Goal: Task Accomplishment & Management: Manage account settings

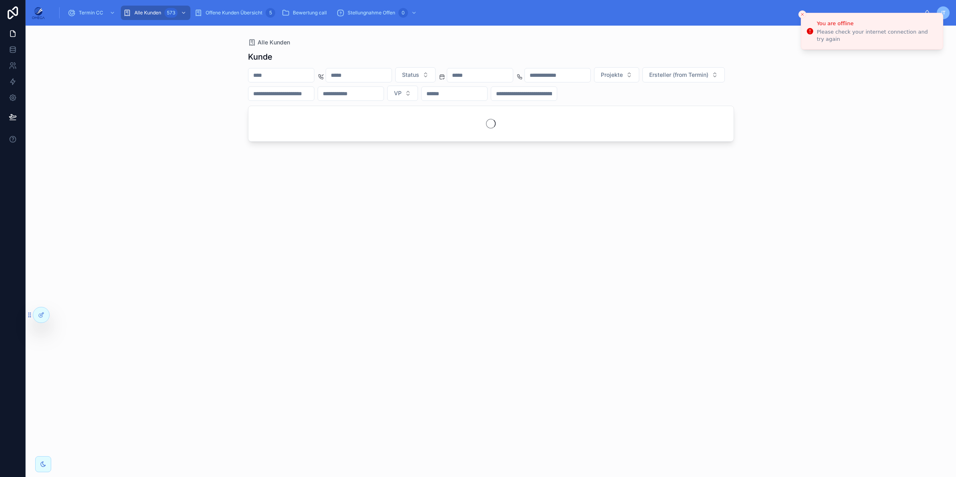
click at [869, 110] on div "Alle Kunden [PERSON_NAME] Status Projekte Ersteller (from Termin) VP" at bounding box center [491, 251] width 930 height 451
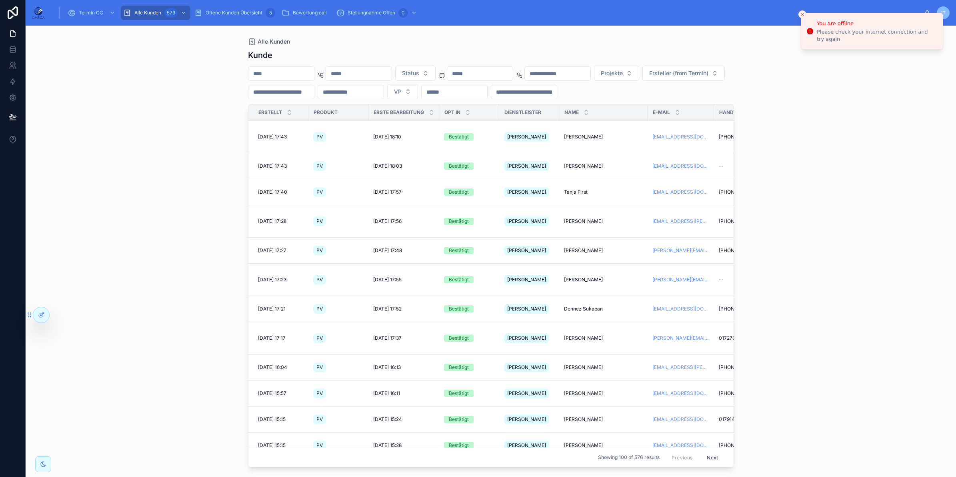
click at [282, 75] on input "text" at bounding box center [281, 73] width 66 height 11
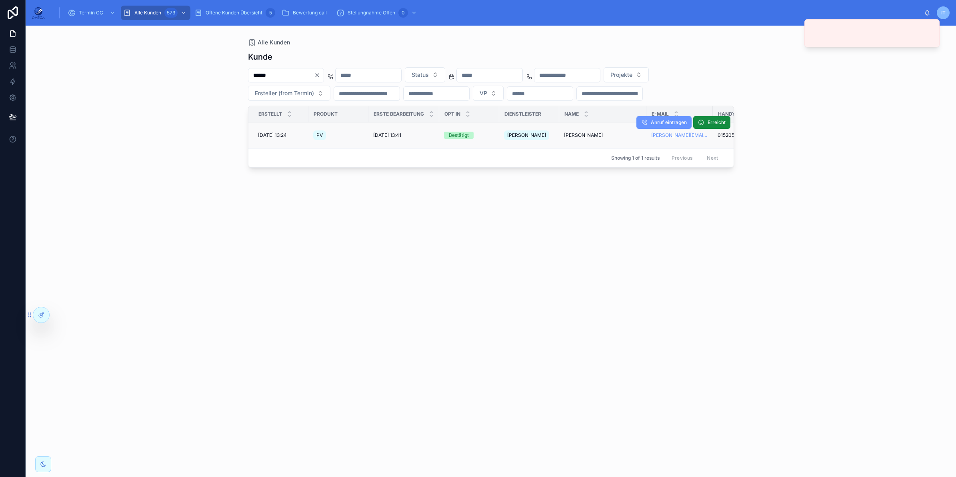
type input "******"
click at [554, 135] on div "[PERSON_NAME]" at bounding box center [529, 135] width 50 height 13
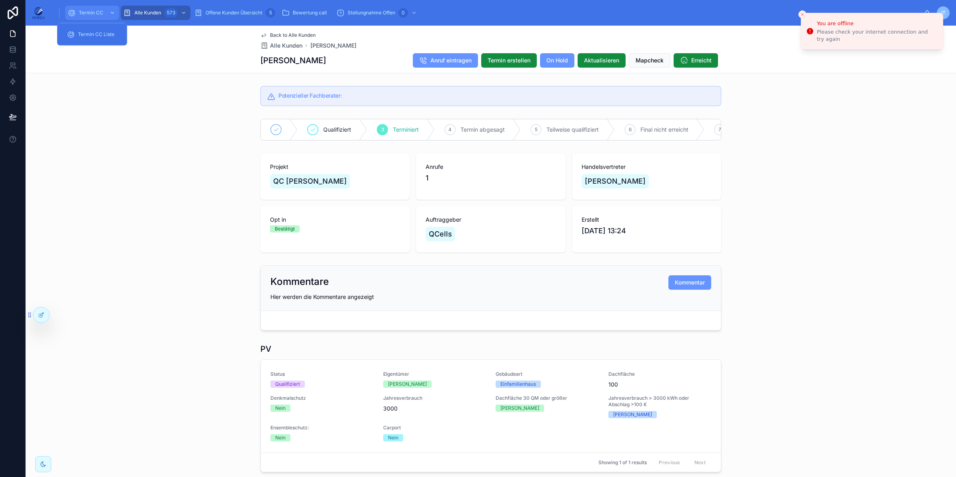
click at [87, 11] on span "Termin CC" at bounding box center [91, 13] width 24 height 6
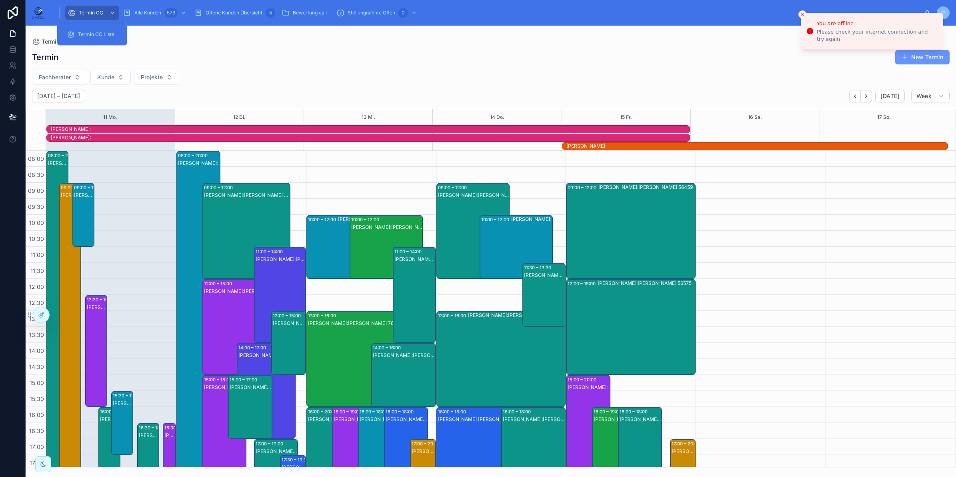
scroll to position [101, 0]
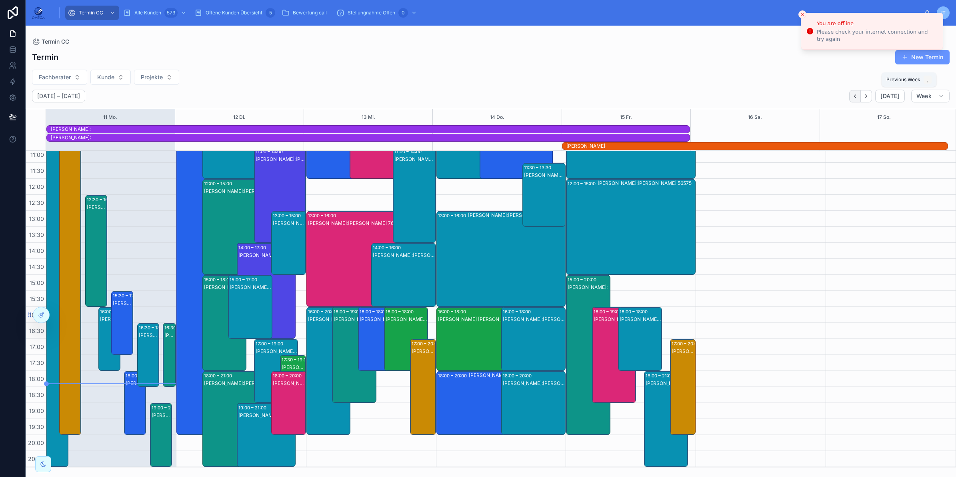
click at [855, 96] on icon "Back" at bounding box center [855, 95] width 2 height 3
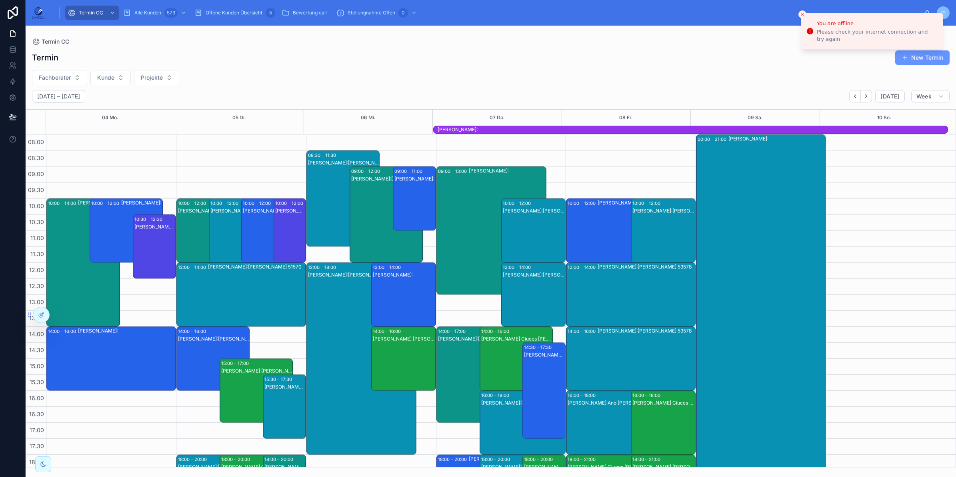
click at [155, 251] on div "[PERSON_NAME]:[PERSON_NAME] 50170" at bounding box center [154, 254] width 41 height 62
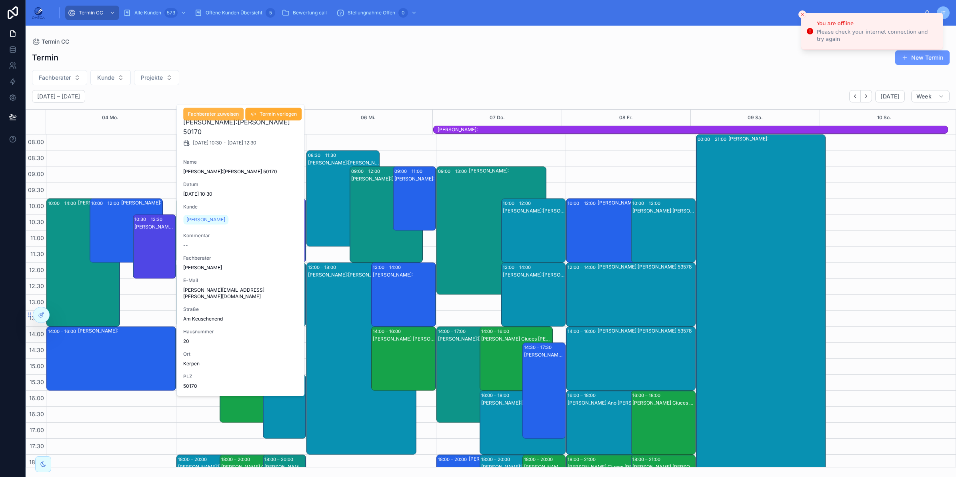
click at [232, 117] on button "Fachberater zuweisen" at bounding box center [213, 114] width 60 height 13
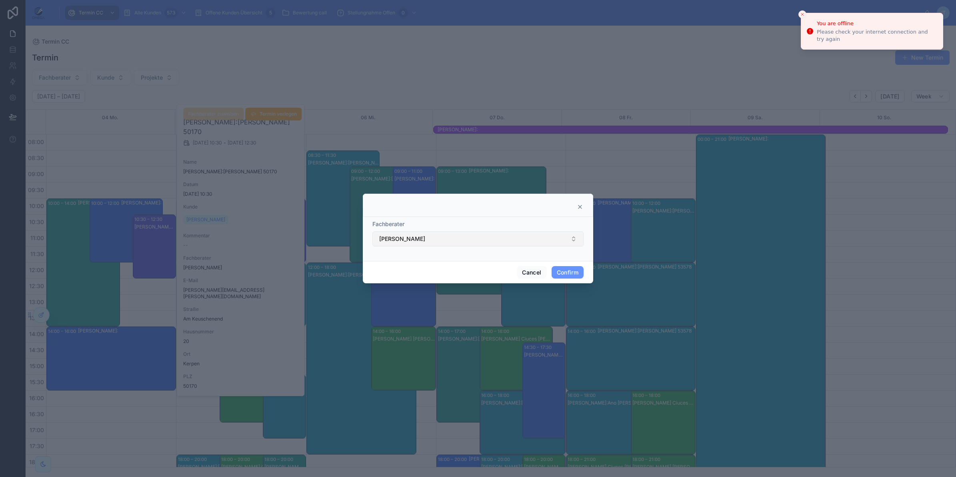
click at [470, 235] on button "[PERSON_NAME]" at bounding box center [477, 238] width 211 height 15
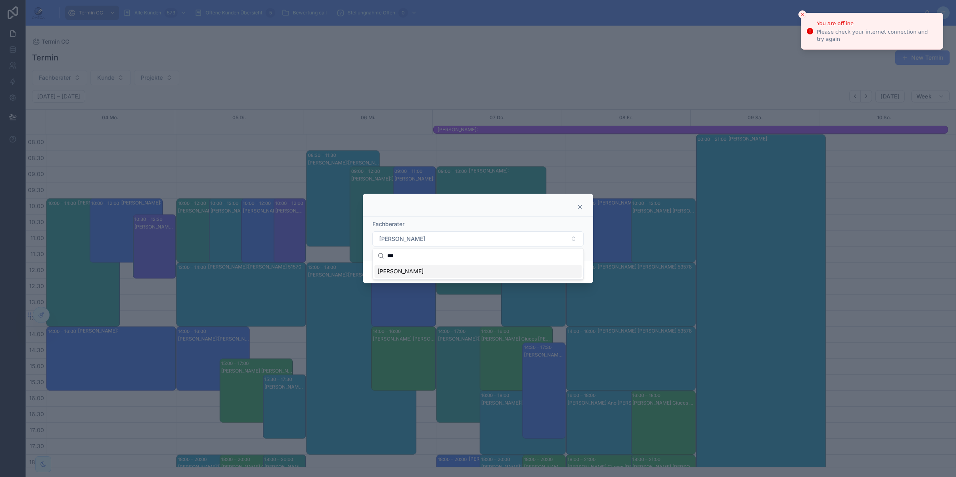
type input "***"
click at [438, 271] on div "[PERSON_NAME]" at bounding box center [477, 271] width 207 height 13
click at [563, 270] on button "Confirm" at bounding box center [567, 272] width 32 height 13
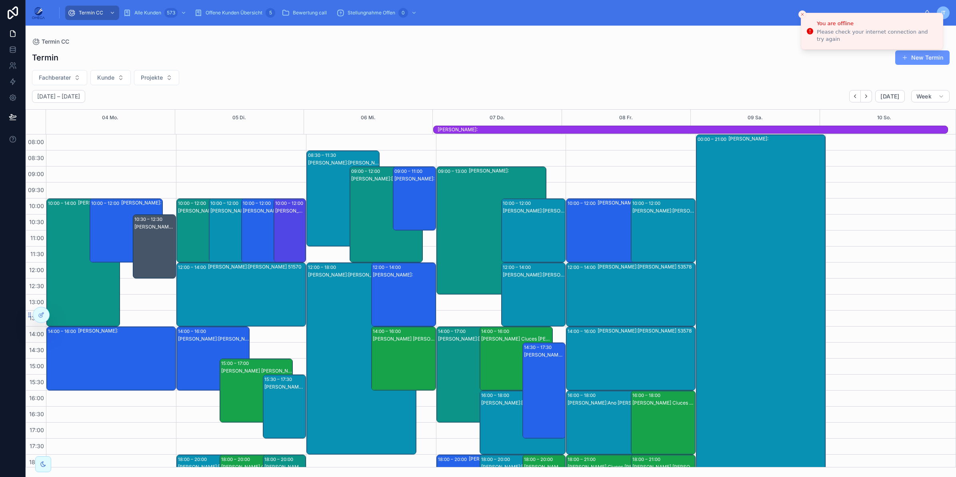
click at [151, 241] on div "[PERSON_NAME]:[PERSON_NAME] 50170" at bounding box center [154, 254] width 41 height 62
click at [279, 115] on div "05 Di." at bounding box center [239, 118] width 129 height 16
click at [153, 239] on div "[PERSON_NAME]:[PERSON_NAME] 50170" at bounding box center [154, 254] width 41 height 62
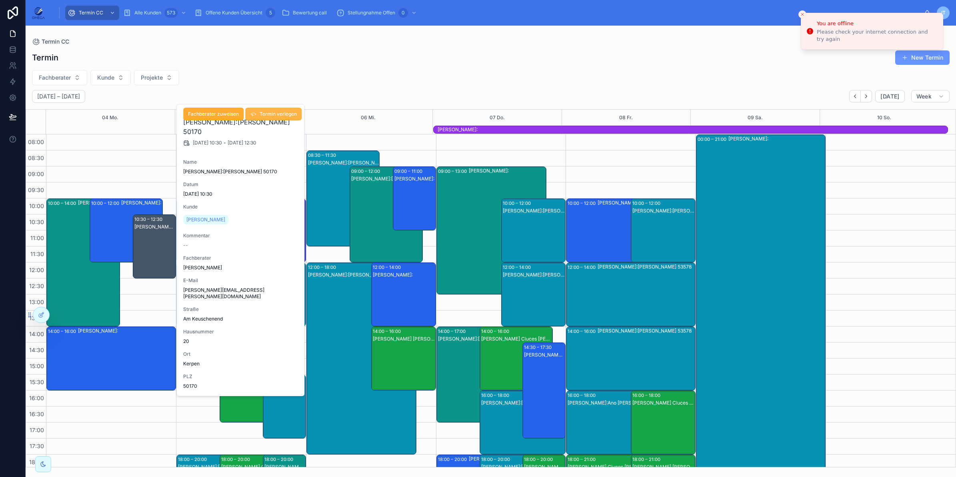
click at [273, 117] on button "Termin verlegen" at bounding box center [273, 114] width 56 height 13
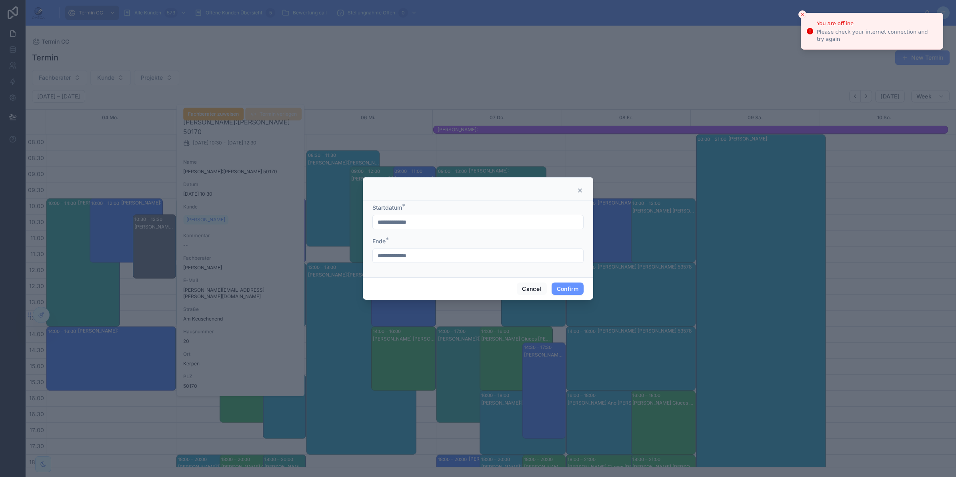
click at [440, 222] on input "**********" at bounding box center [478, 221] width 210 height 11
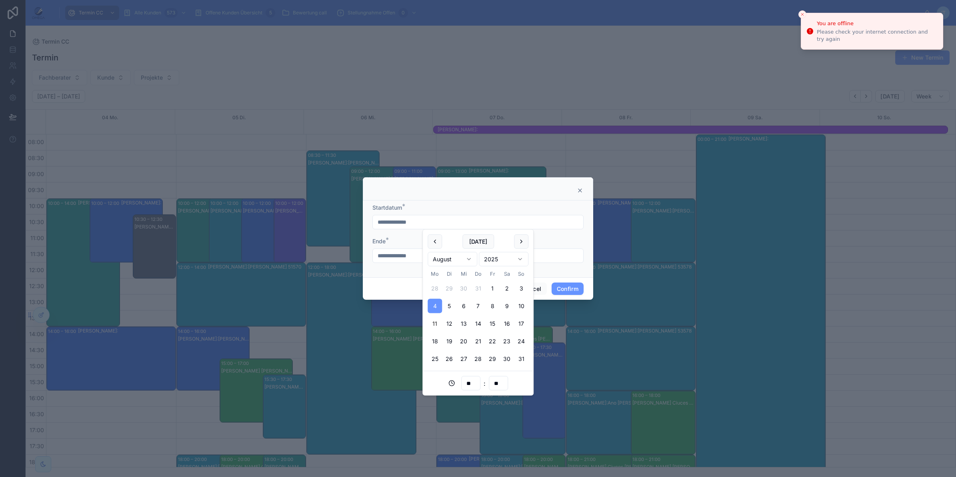
click at [437, 323] on button "11" at bounding box center [434, 323] width 14 height 14
type input "**********"
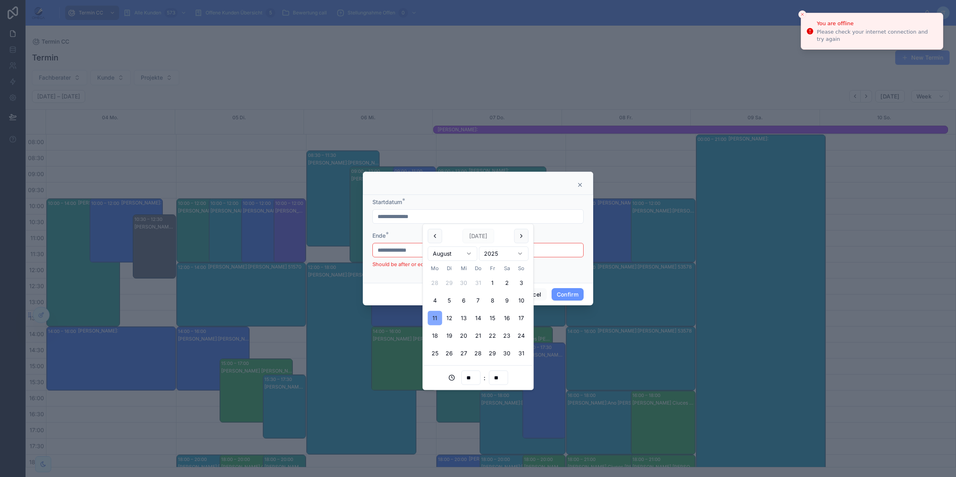
click at [436, 319] on button "11" at bounding box center [434, 318] width 14 height 14
click at [402, 246] on input "**********" at bounding box center [478, 249] width 210 height 11
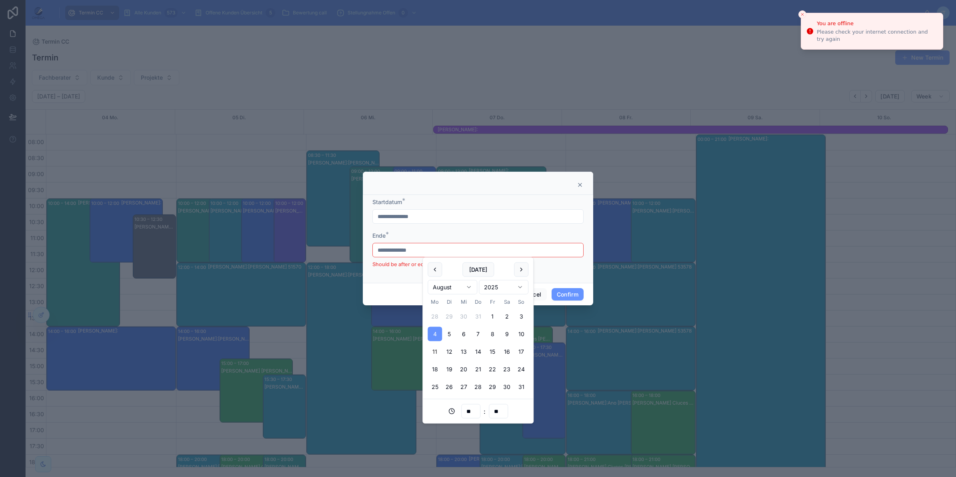
click at [436, 352] on button "11" at bounding box center [434, 351] width 14 height 14
type input "**********"
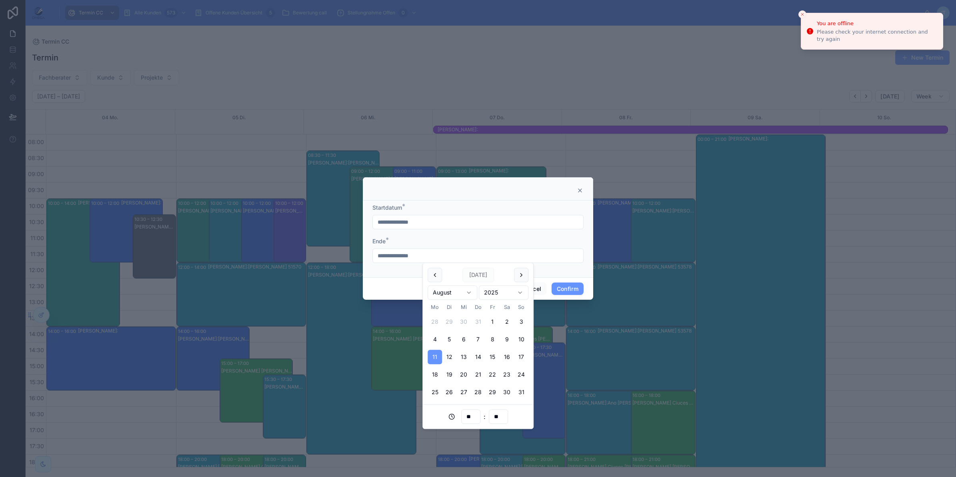
click at [484, 239] on div "Ende *" at bounding box center [477, 241] width 211 height 8
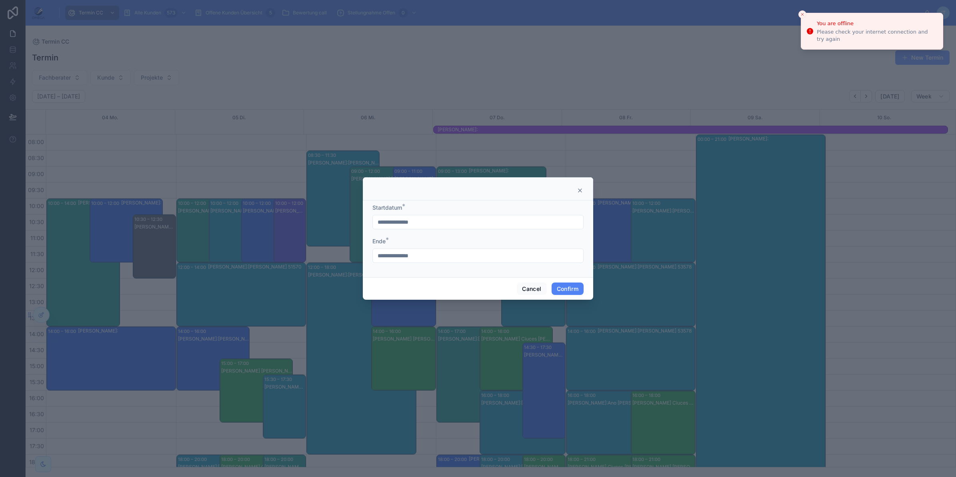
click at [568, 290] on button "Confirm" at bounding box center [567, 288] width 32 height 13
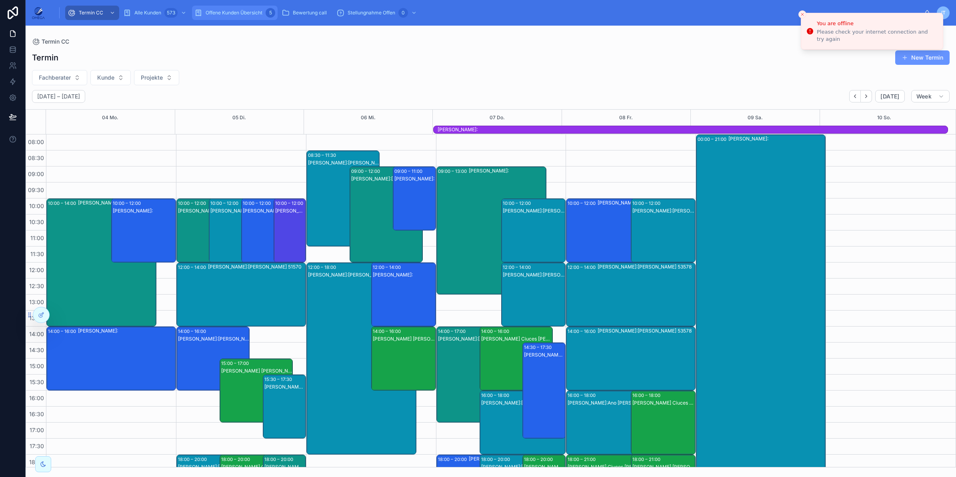
click at [251, 14] on span "Offene Kunden Übersicht" at bounding box center [234, 13] width 57 height 6
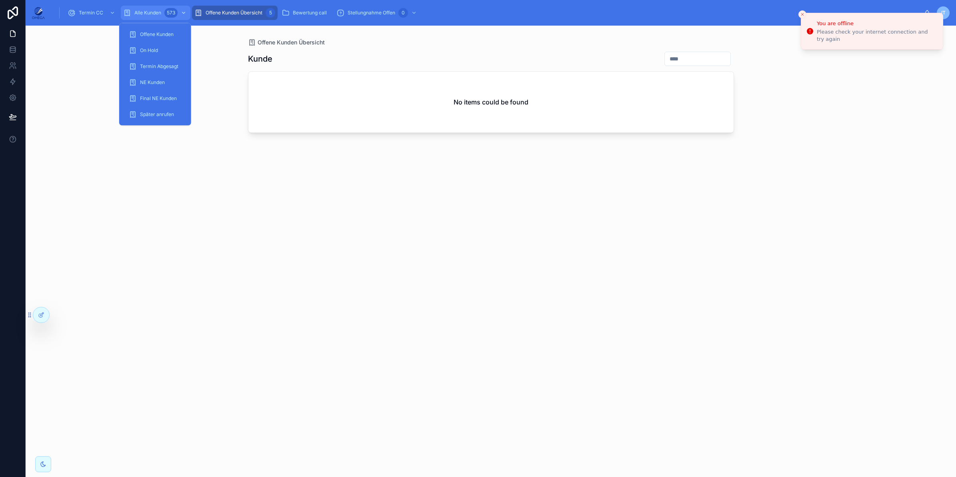
click at [164, 13] on div "573" at bounding box center [176, 12] width 24 height 13
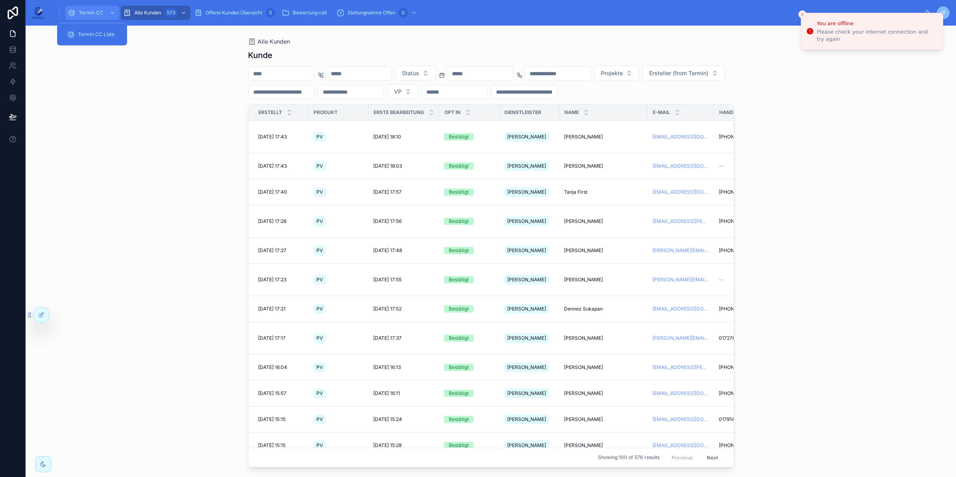
click at [101, 15] on span "Termin CC" at bounding box center [91, 13] width 24 height 6
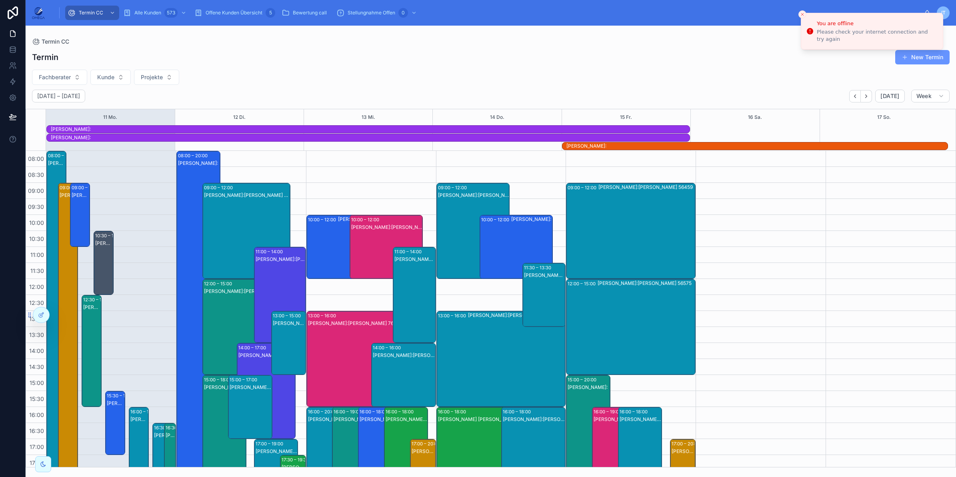
scroll to position [101, 0]
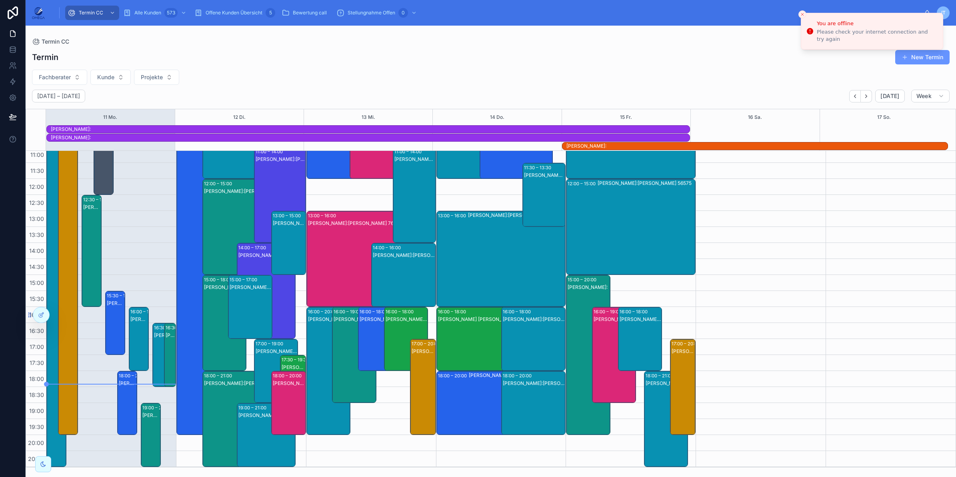
click at [170, 351] on div "[PERSON_NAME]:[PERSON_NAME] 71154" at bounding box center [170, 362] width 9 height 62
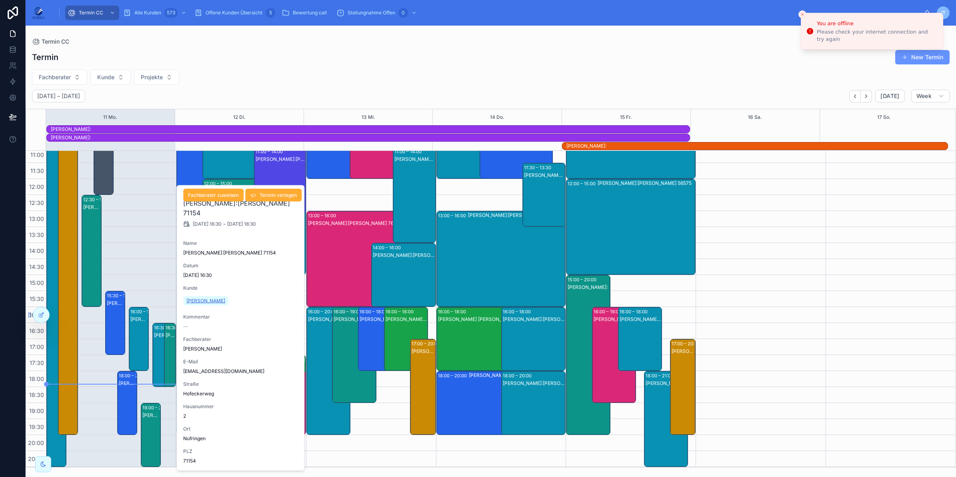
click at [202, 302] on span "[PERSON_NAME]" at bounding box center [205, 301] width 39 height 6
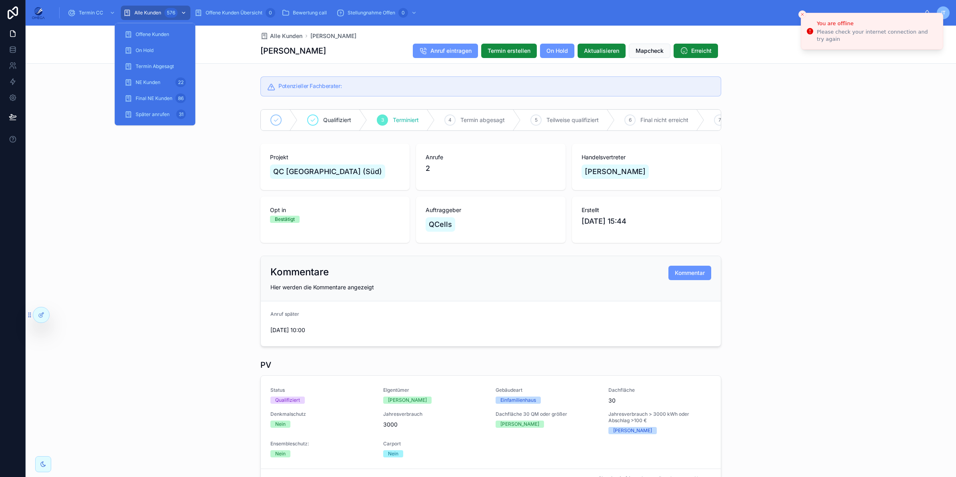
click at [164, 12] on div "576" at bounding box center [170, 13] width 13 height 10
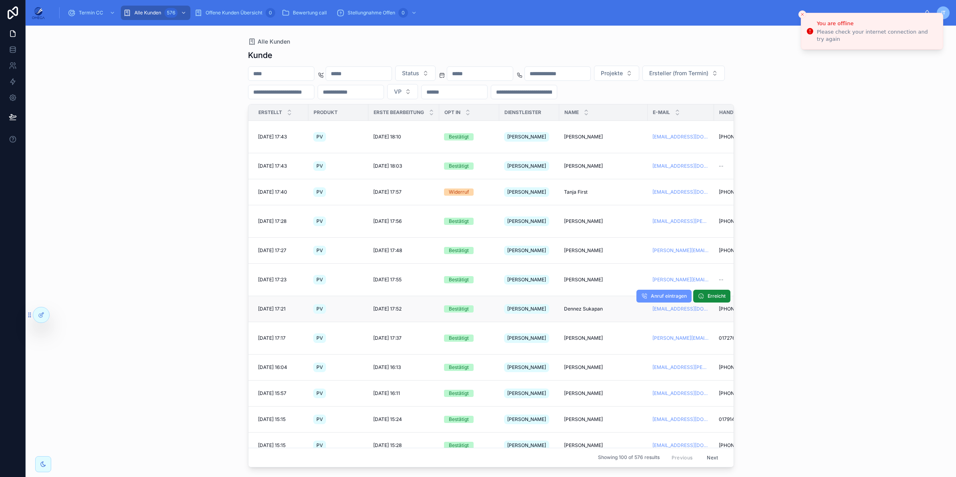
click at [384, 306] on span "[DATE] 17:52" at bounding box center [387, 309] width 28 height 6
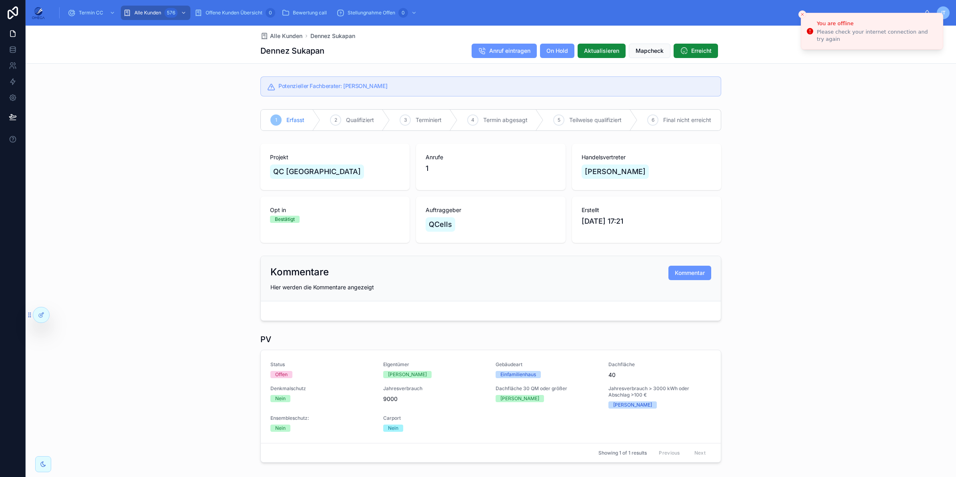
click at [833, 110] on div "1 Erfasst 2 Qualifiziert 3 Terminiert 4 Termin abgesagt 5 Teilweise qualifizier…" at bounding box center [491, 120] width 930 height 28
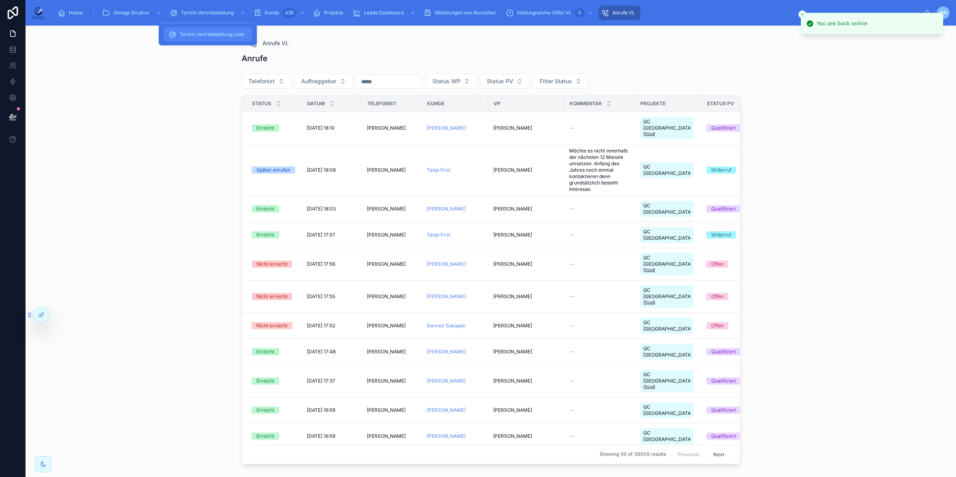
click at [200, 36] on span "Termin Vertriebsleitung Liste" at bounding box center [212, 34] width 65 height 6
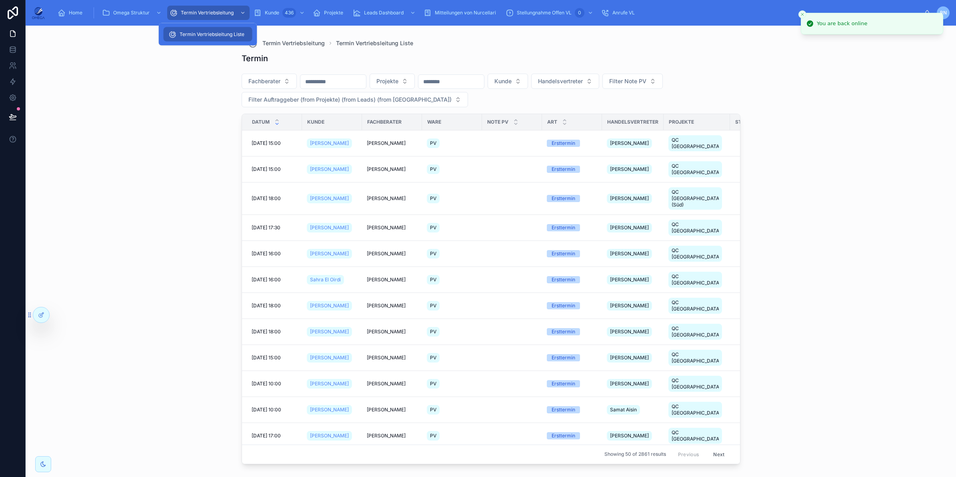
click at [359, 80] on input "text" at bounding box center [333, 81] width 66 height 11
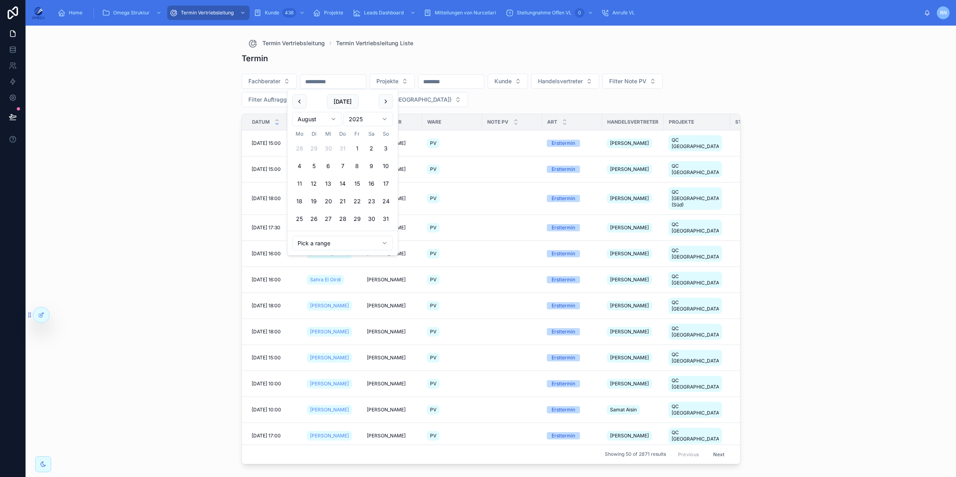
click at [357, 143] on button "1" at bounding box center [357, 148] width 14 height 14
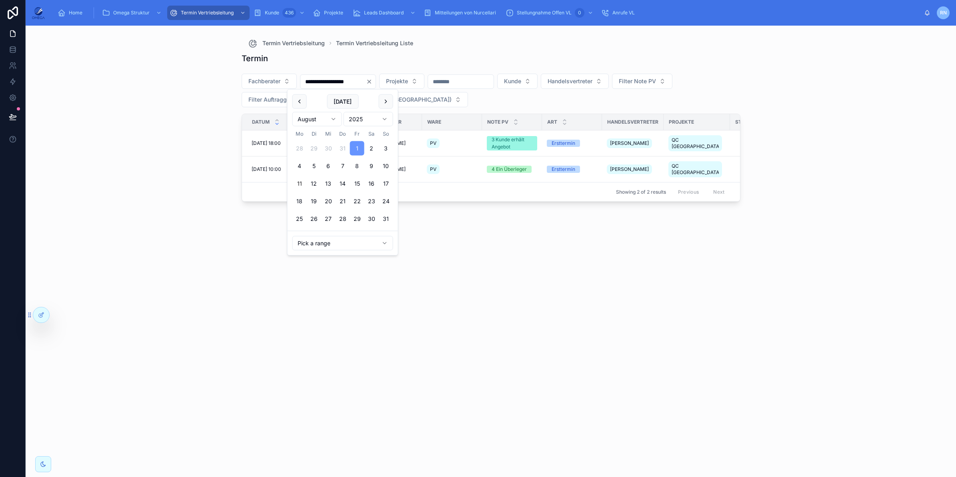
click at [298, 179] on button "11" at bounding box center [299, 183] width 14 height 14
type input "**********"
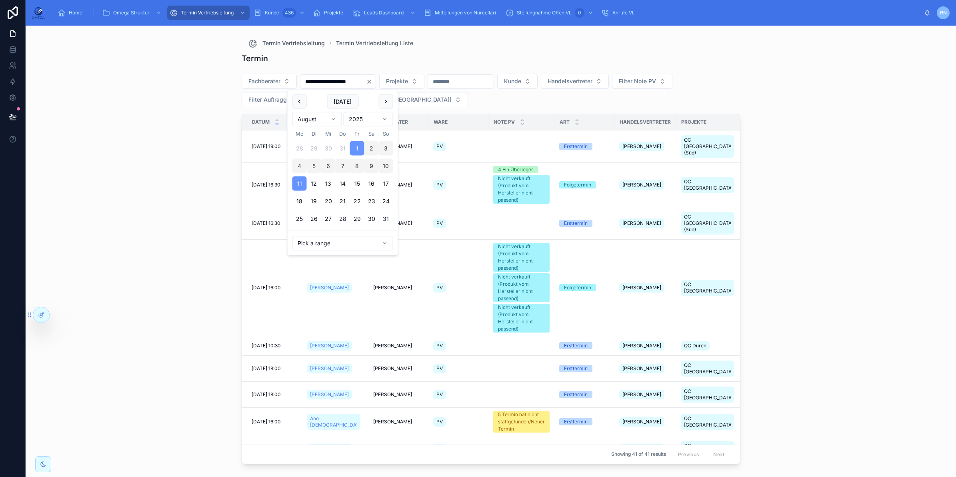
click at [845, 197] on div "**********" at bounding box center [491, 251] width 930 height 451
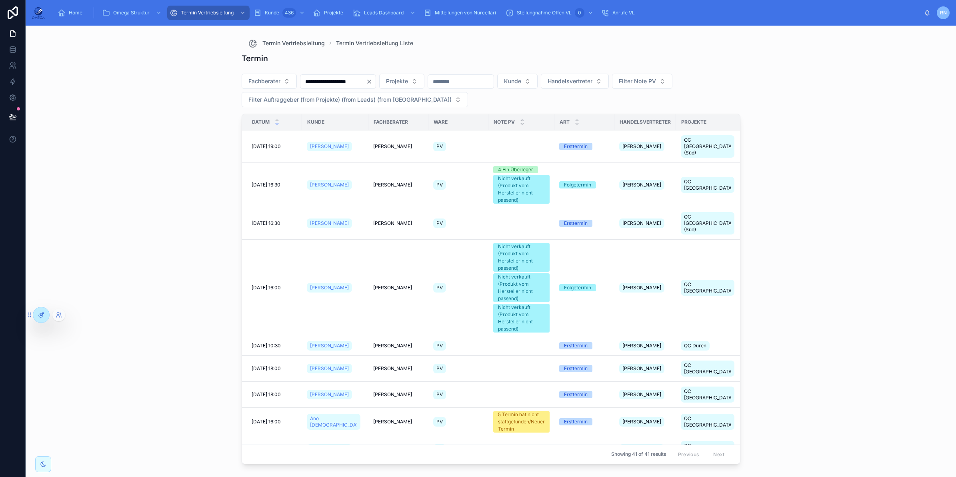
click at [43, 317] on icon at bounding box center [41, 314] width 6 height 6
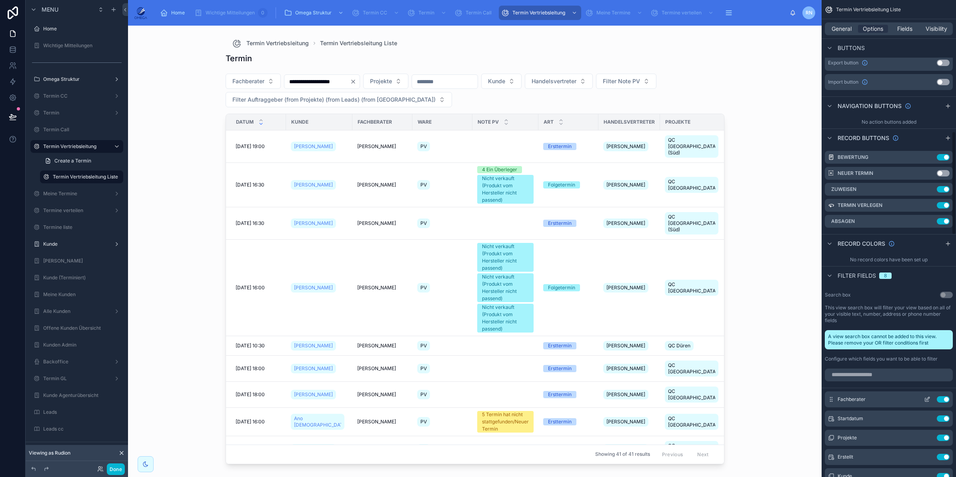
scroll to position [650, 0]
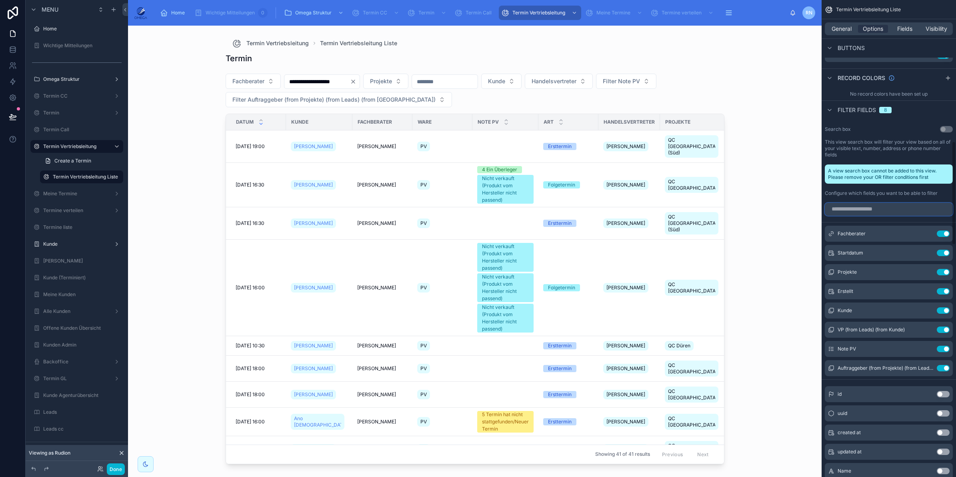
click at [853, 203] on input "scrollable content" at bounding box center [889, 209] width 128 height 13
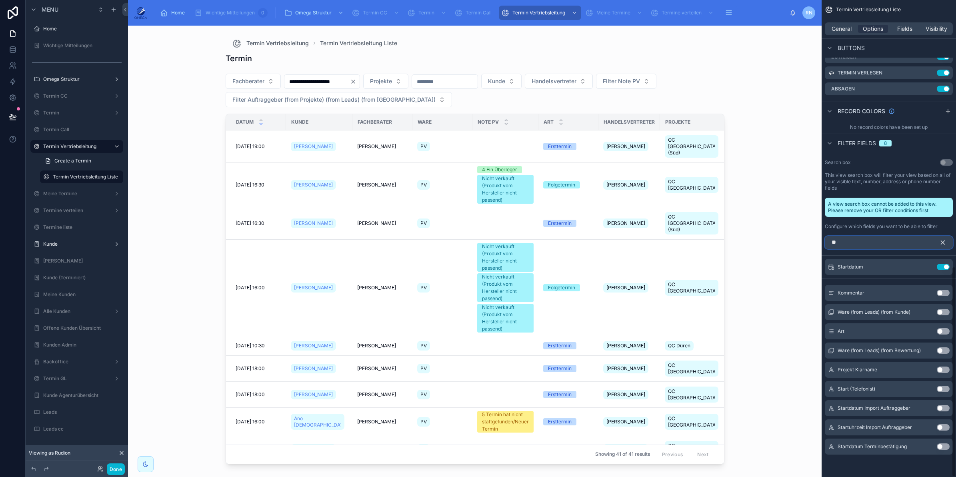
scroll to position [603, 0]
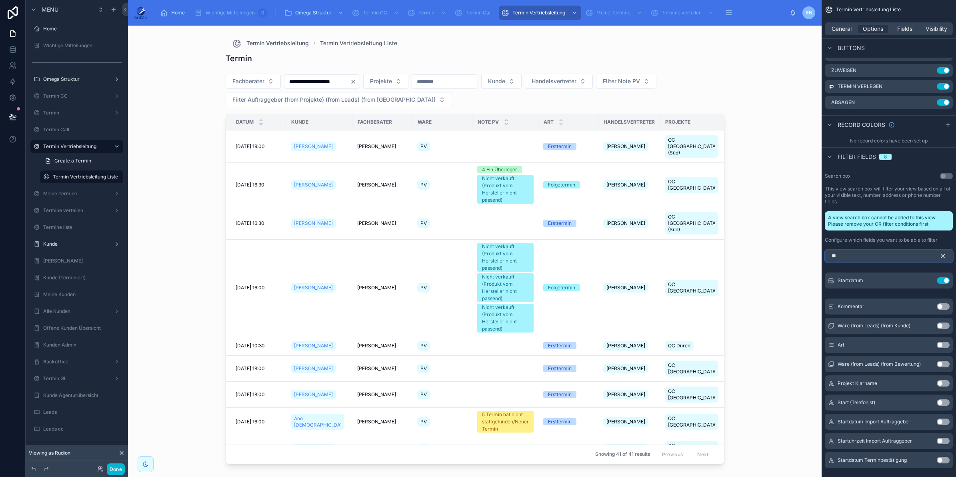
type input "**"
click at [943, 341] on button "Use setting" at bounding box center [942, 344] width 13 height 6
click at [117, 464] on button "Done" at bounding box center [116, 469] width 18 height 12
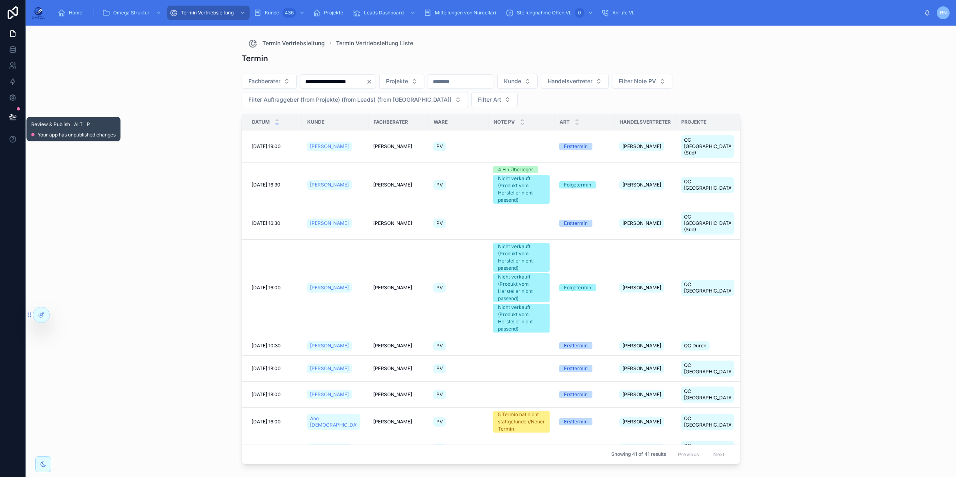
click at [14, 118] on icon at bounding box center [13, 117] width 8 height 8
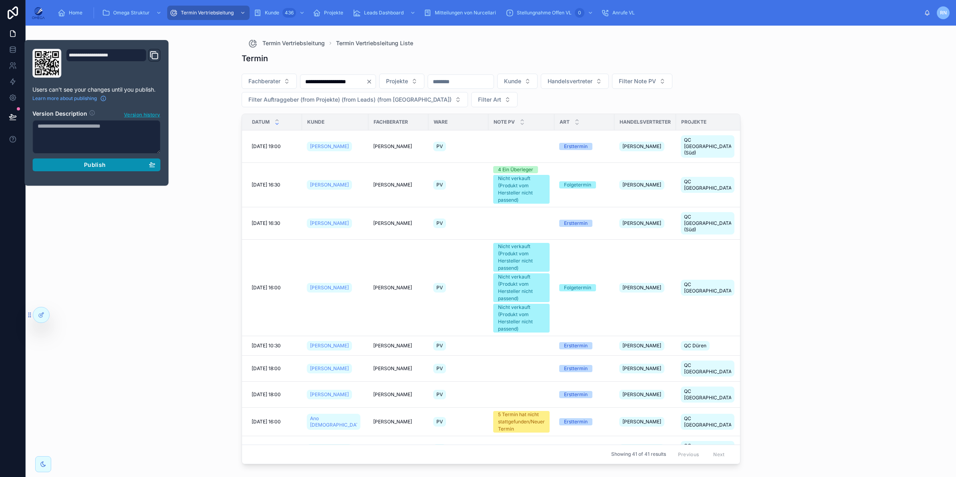
click at [104, 163] on span "Publish" at bounding box center [95, 164] width 22 height 7
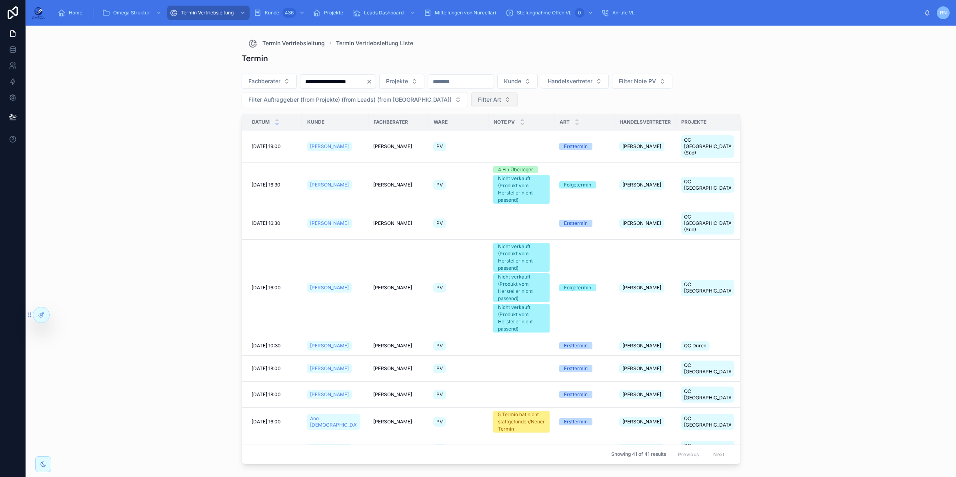
click at [478, 97] on span "Filter Art" at bounding box center [489, 100] width 23 height 8
click at [439, 136] on div "Ersttermin" at bounding box center [456, 132] width 96 height 13
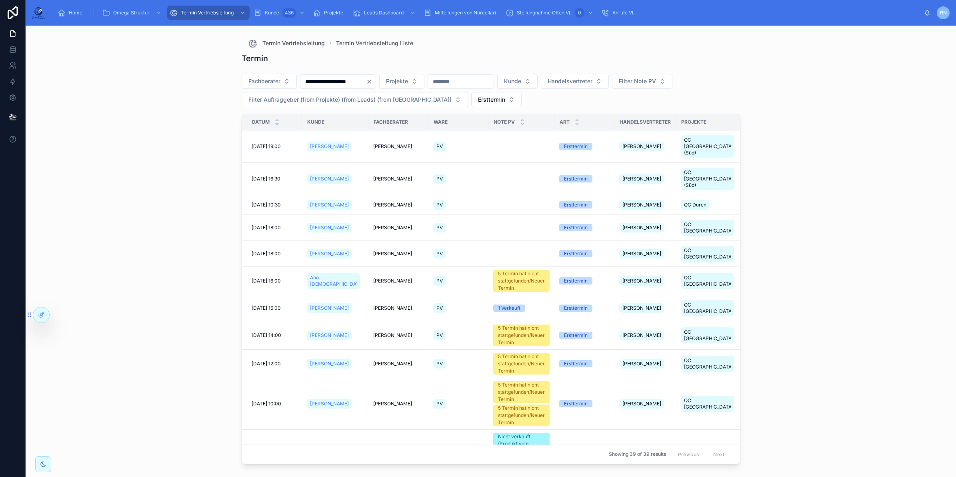
click at [614, 102] on div "**********" at bounding box center [491, 91] width 499 height 43
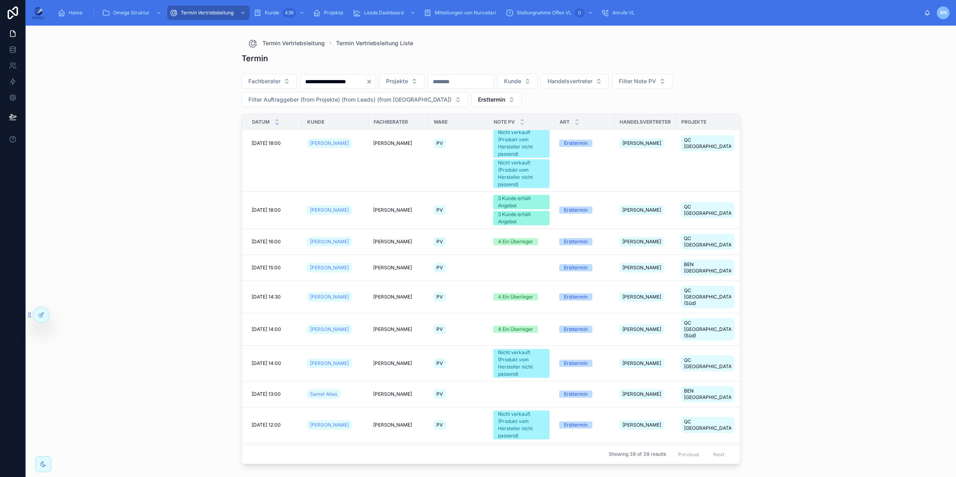
scroll to position [350, 0]
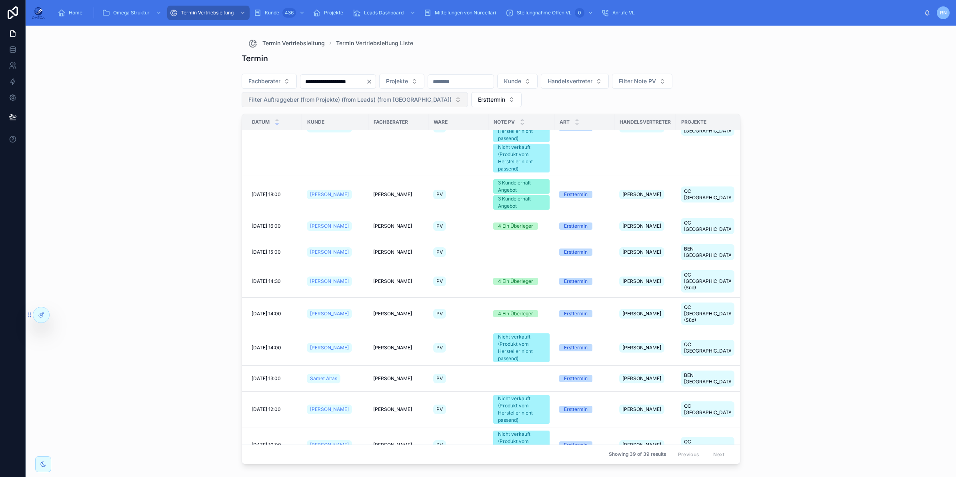
click at [325, 98] on span "Filter Auftraggeber (from Projekte) (from Leads) (from Kunde)" at bounding box center [349, 100] width 203 height 8
click at [263, 133] on span "QCells" at bounding box center [255, 132] width 17 height 8
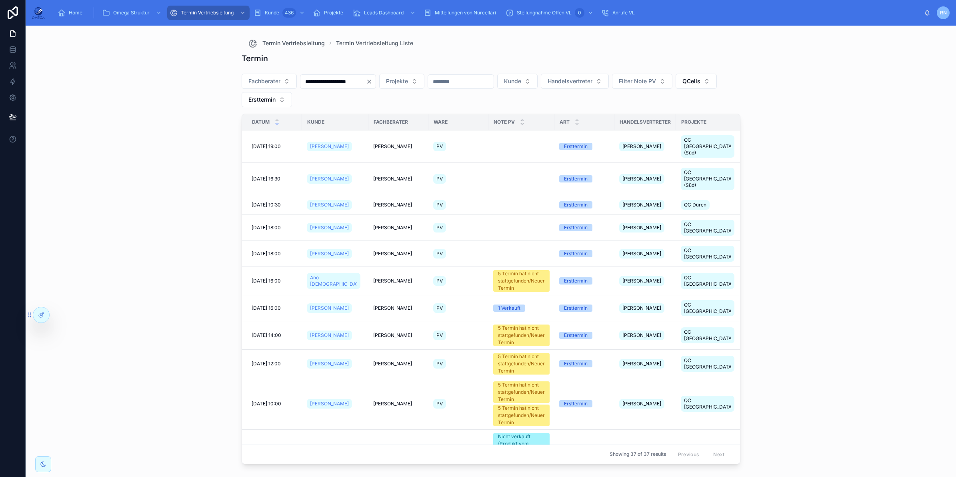
click at [172, 158] on div "**********" at bounding box center [491, 251] width 930 height 451
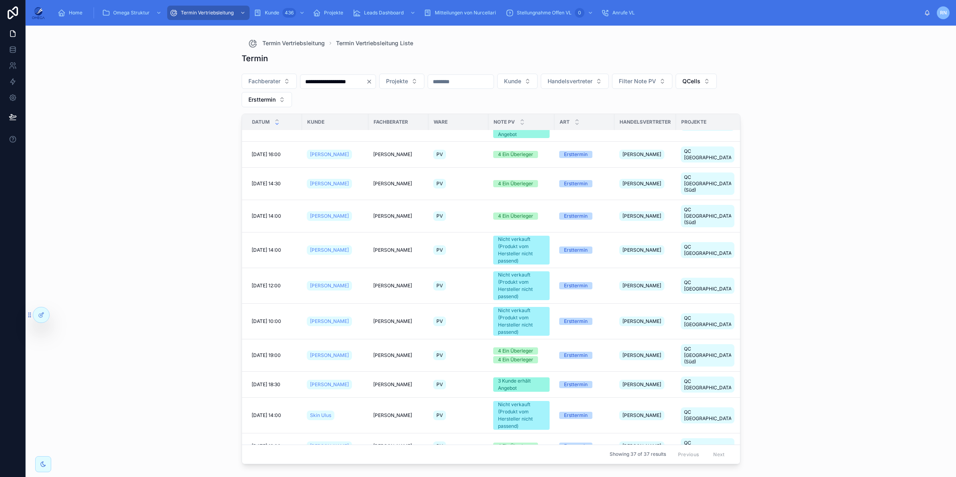
scroll to position [449, 0]
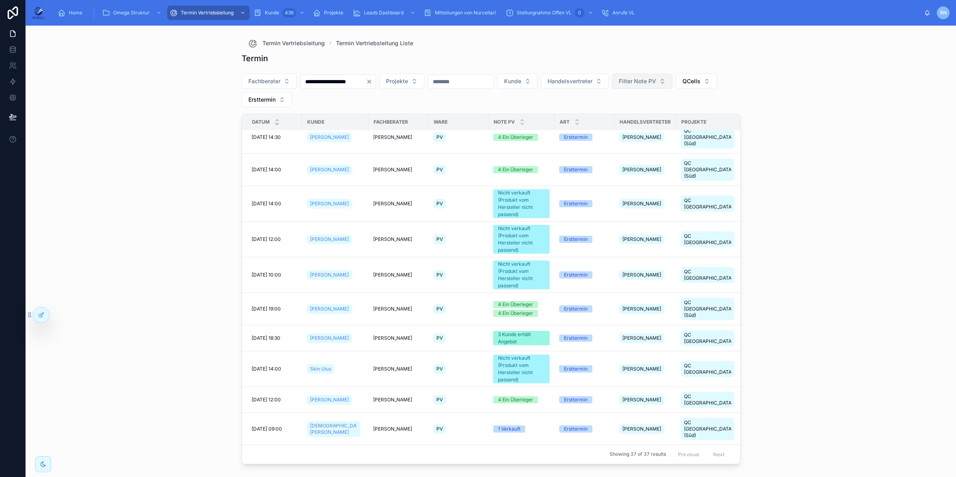
click at [656, 80] on span "Filter Note PV" at bounding box center [637, 81] width 37 height 8
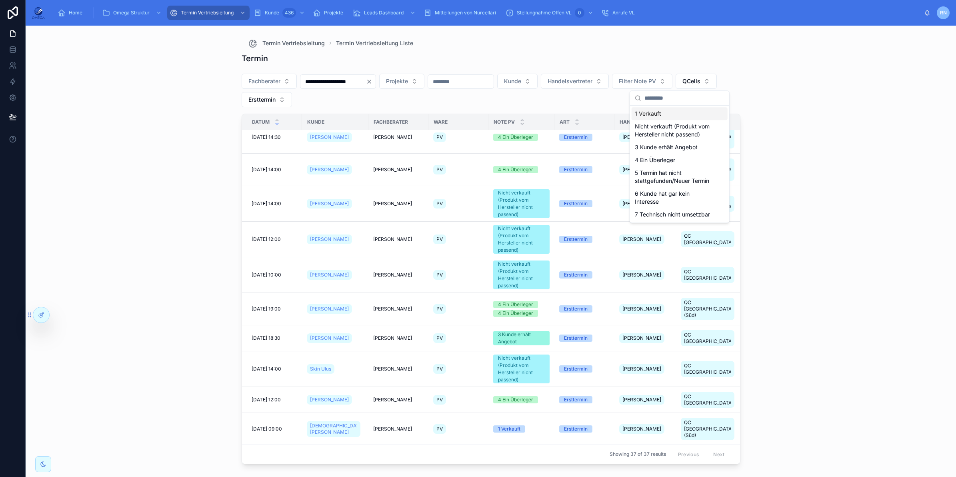
click at [662, 114] on div "1 Verkauft" at bounding box center [679, 113] width 96 height 13
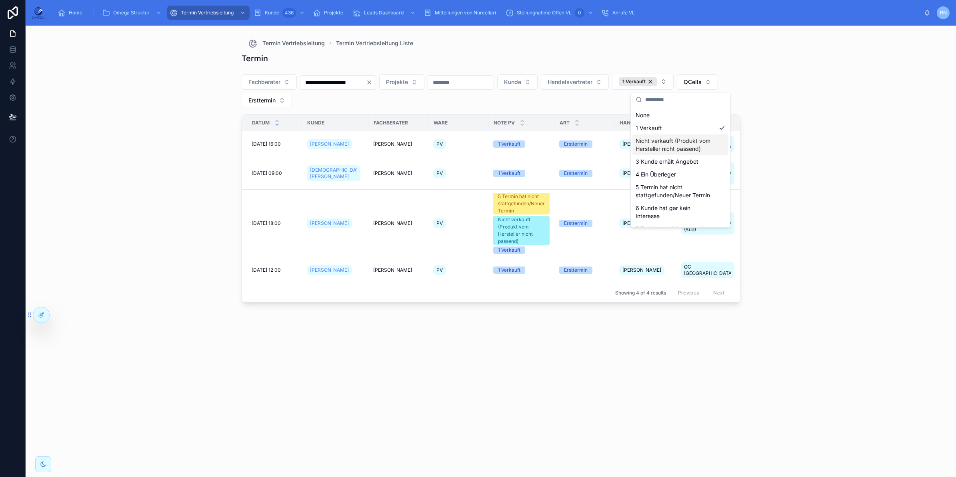
click at [816, 196] on div "**********" at bounding box center [491, 251] width 930 height 451
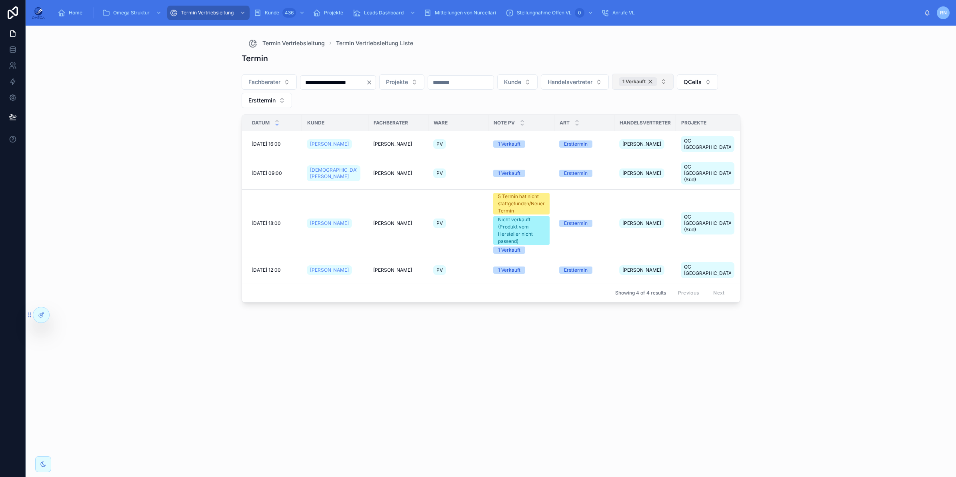
click at [657, 81] on div "1 Verkauft" at bounding box center [638, 81] width 38 height 9
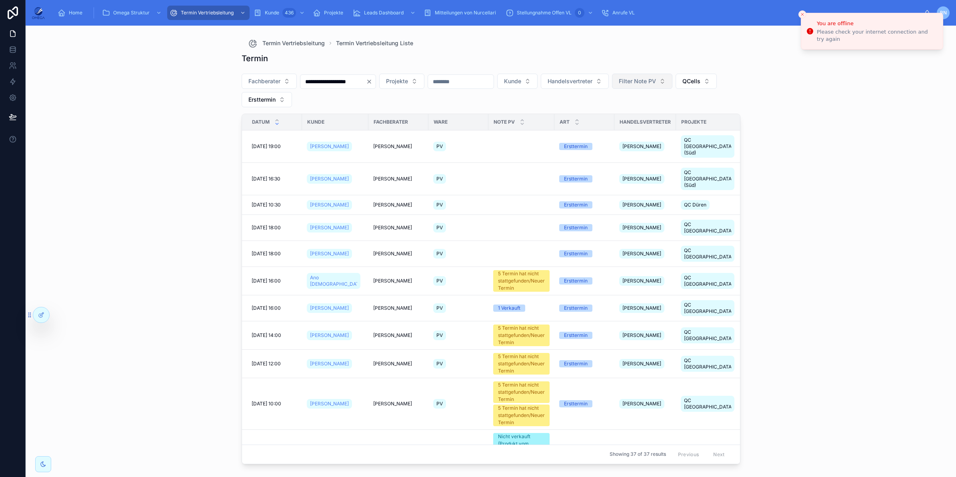
click at [824, 350] on div "**********" at bounding box center [491, 251] width 930 height 451
click at [862, 200] on div "**********" at bounding box center [491, 251] width 930 height 451
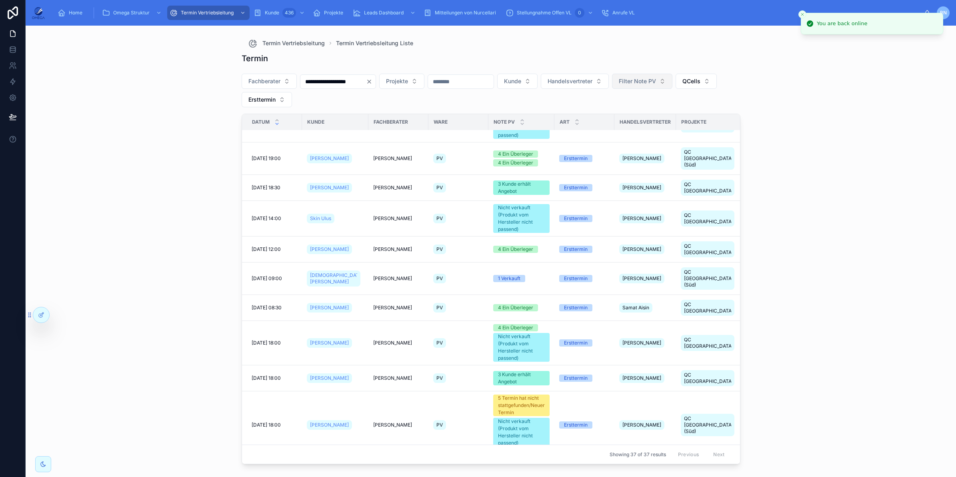
scroll to position [748, 0]
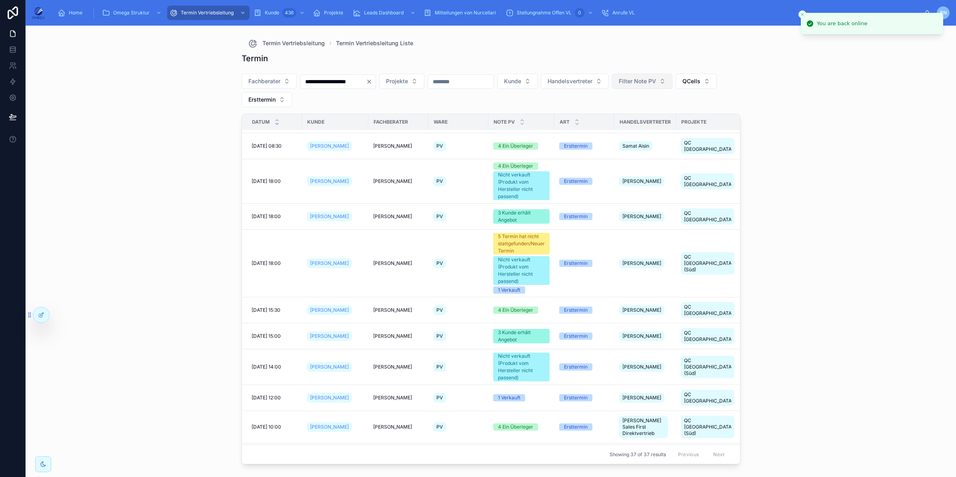
click at [656, 79] on span "Filter Note PV" at bounding box center [637, 81] width 37 height 8
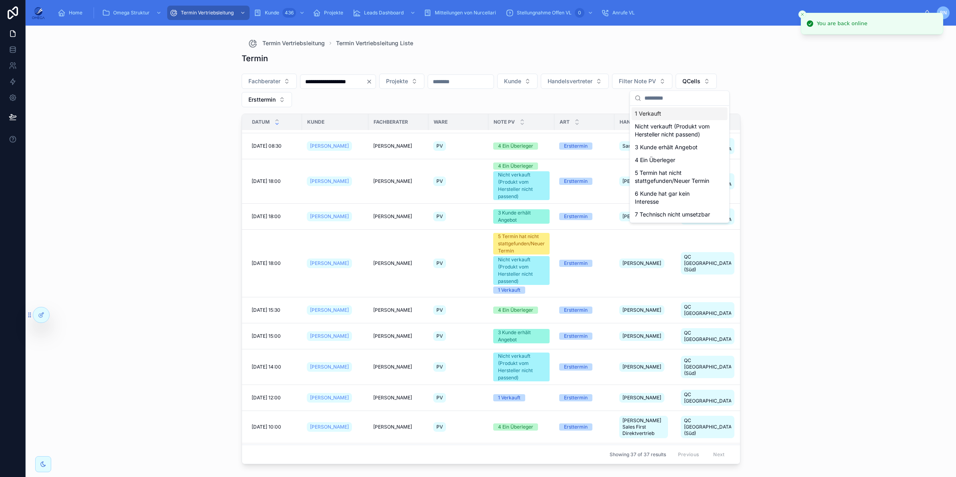
click at [664, 107] on div "1 Verkauft" at bounding box center [679, 113] width 96 height 13
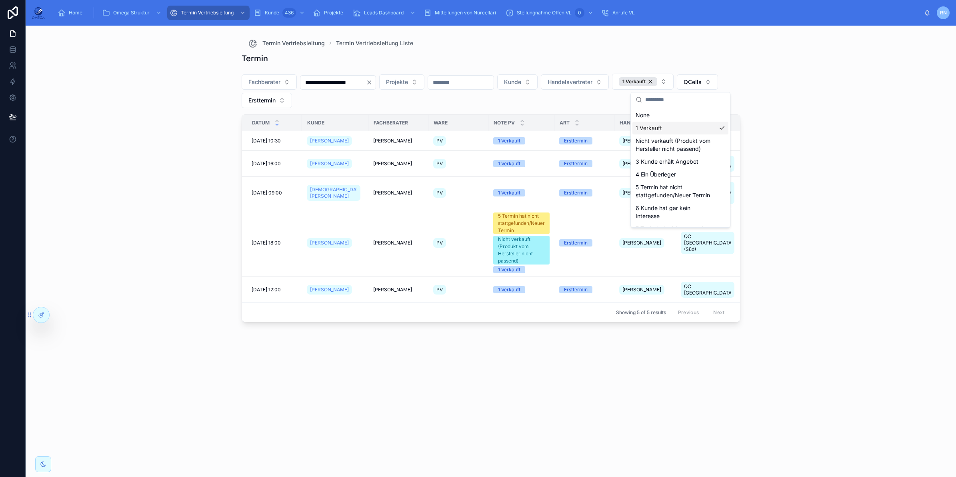
click at [813, 167] on div "**********" at bounding box center [491, 251] width 930 height 451
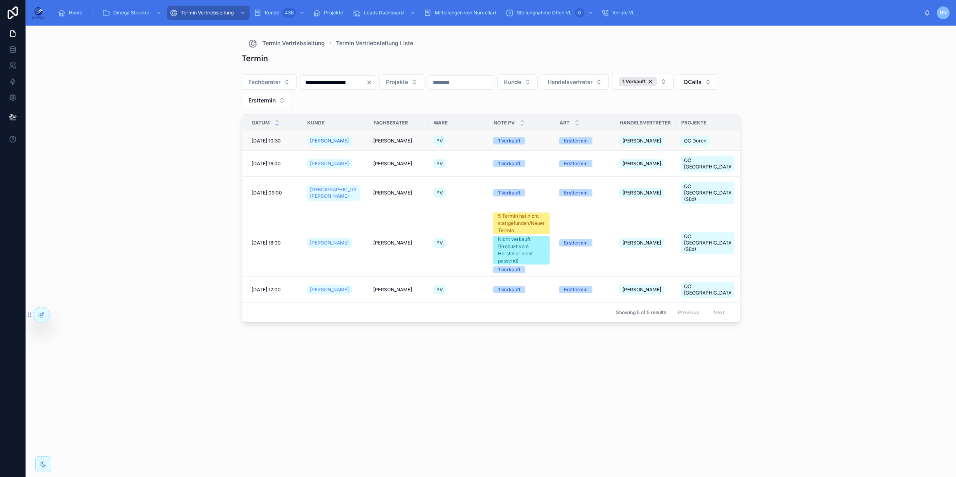
click at [342, 140] on span "[PERSON_NAME]" at bounding box center [329, 141] width 39 height 6
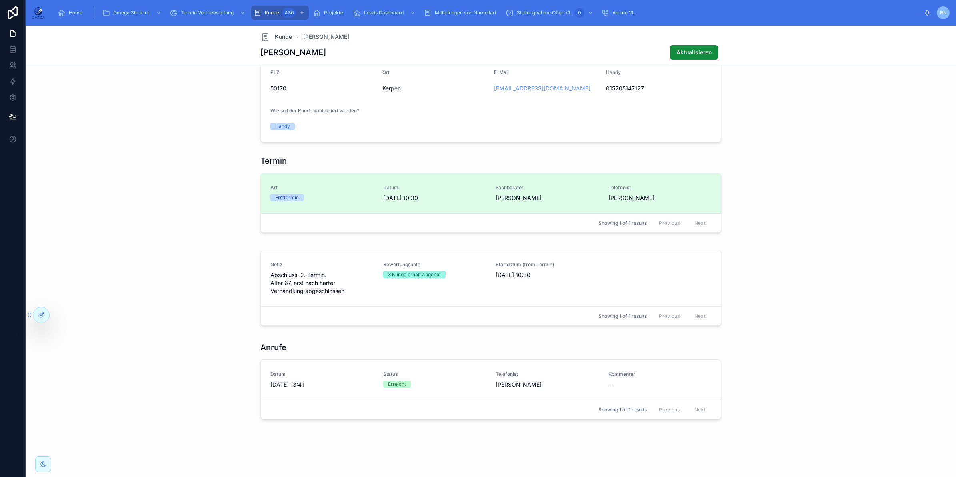
scroll to position [496, 0]
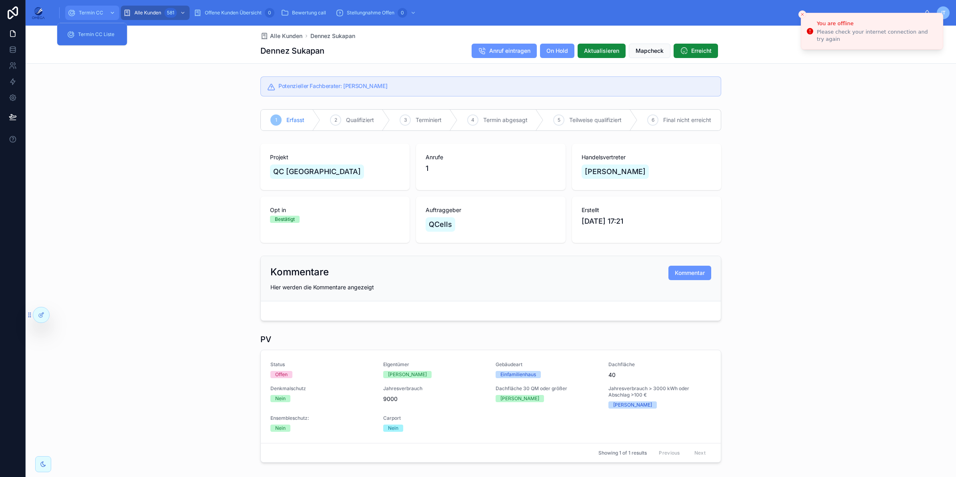
click at [99, 12] on span "Termin CC" at bounding box center [91, 13] width 24 height 6
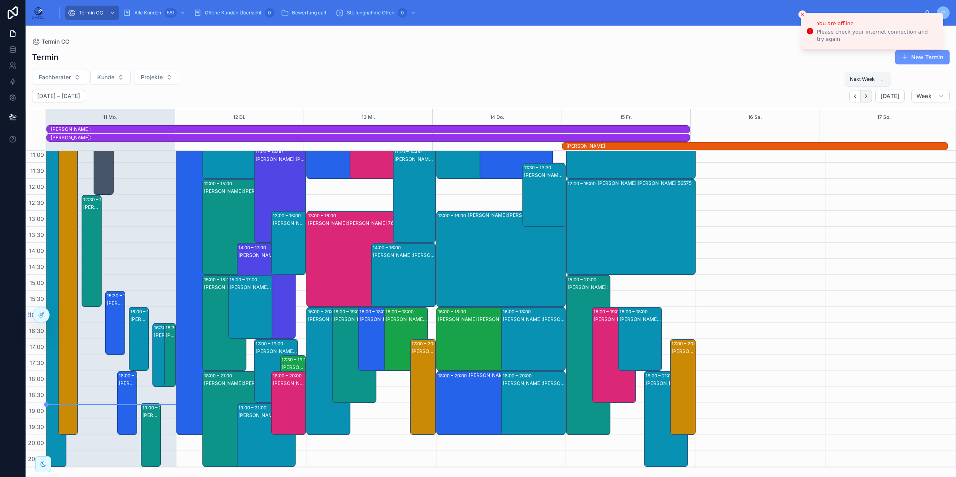
click at [866, 94] on icon "Next" at bounding box center [866, 96] width 6 height 6
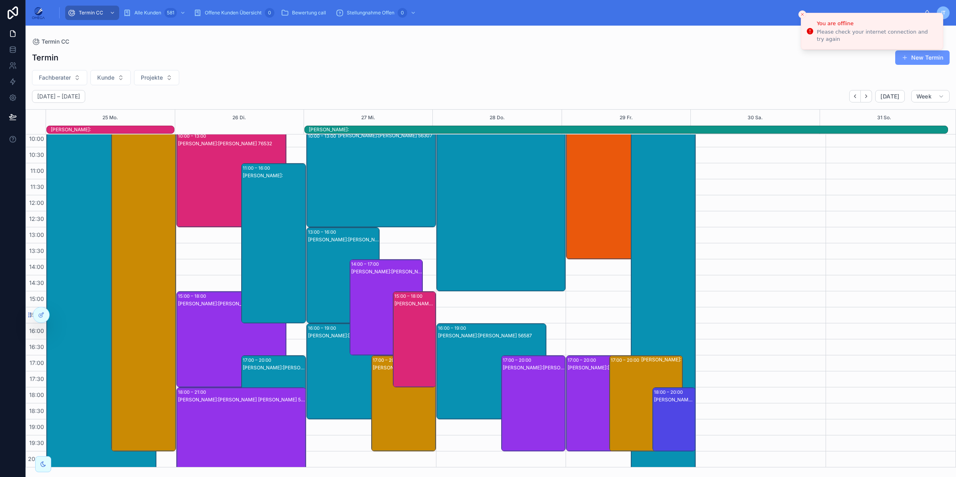
scroll to position [84, 0]
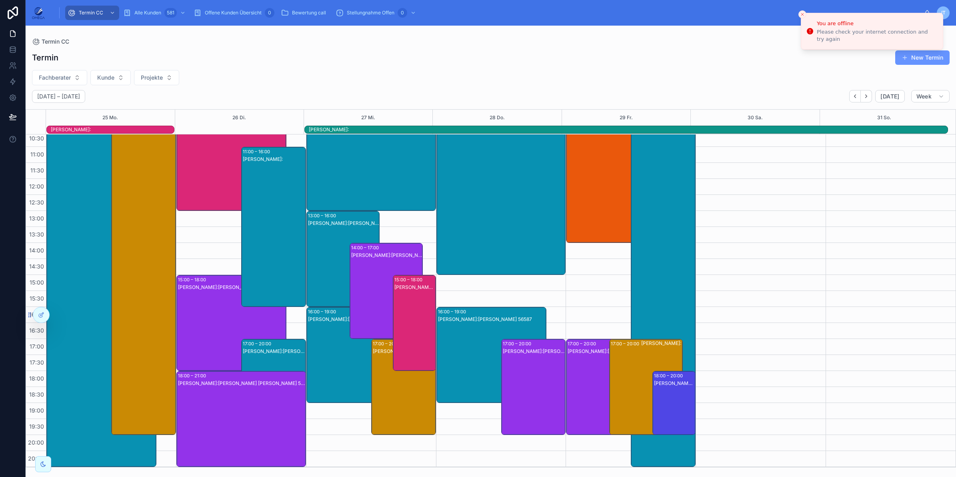
click at [584, 377] on div "Julius Gorka Kunde:Carsten Weiler 56642" at bounding box center [602, 394] width 71 height 94
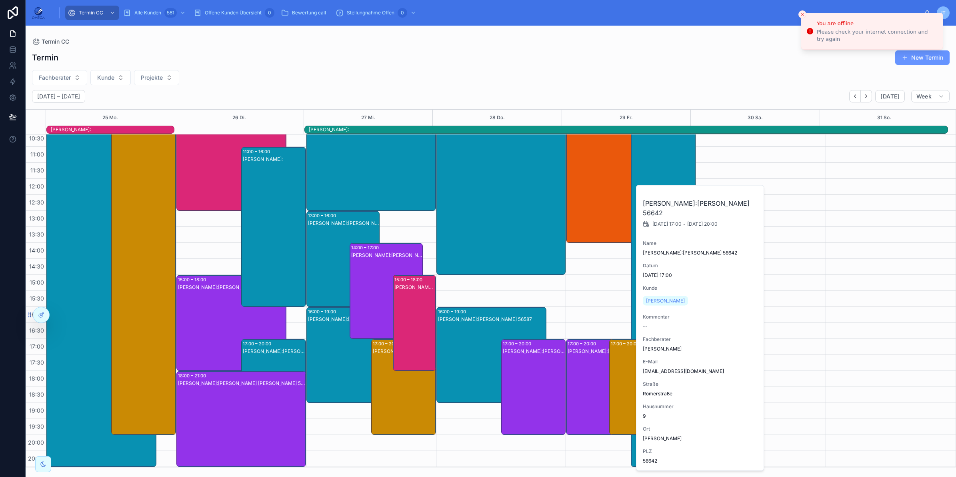
click at [584, 377] on div "Julius Gorka Kunde:Carsten Weiler 56642" at bounding box center [602, 394] width 71 height 94
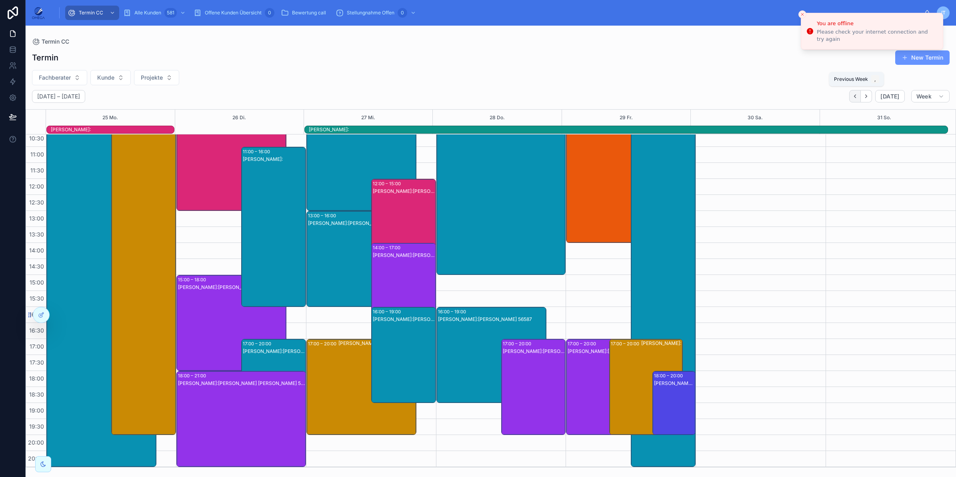
click at [852, 97] on button "Back" at bounding box center [855, 96] width 12 height 12
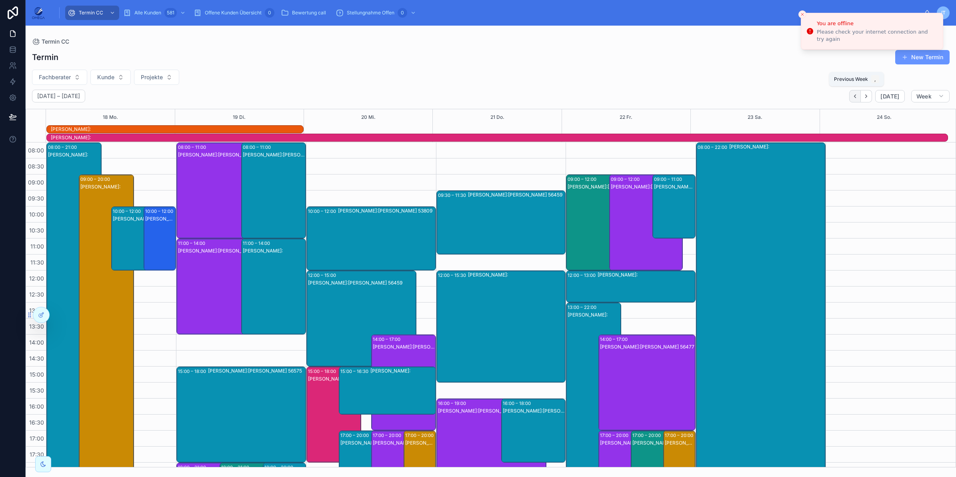
click at [853, 95] on icon "Back" at bounding box center [855, 96] width 6 height 6
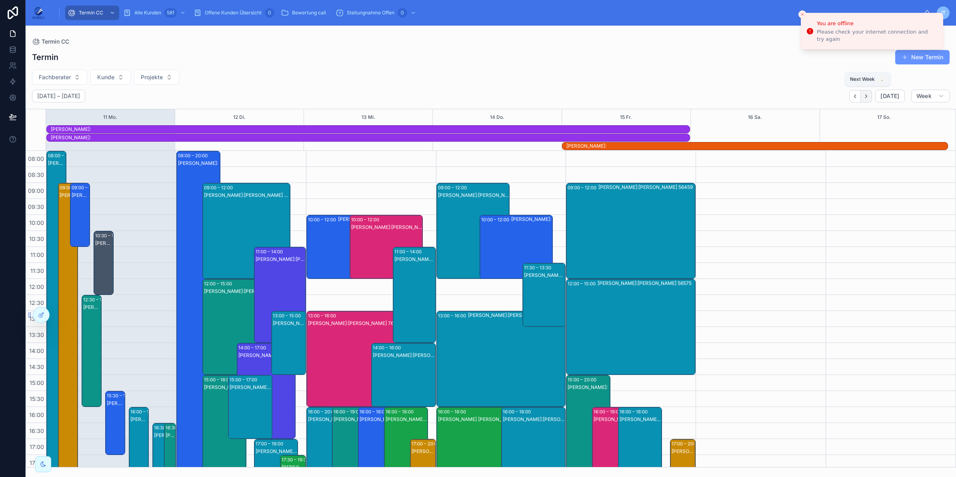
click at [866, 97] on icon "Next" at bounding box center [866, 96] width 6 height 6
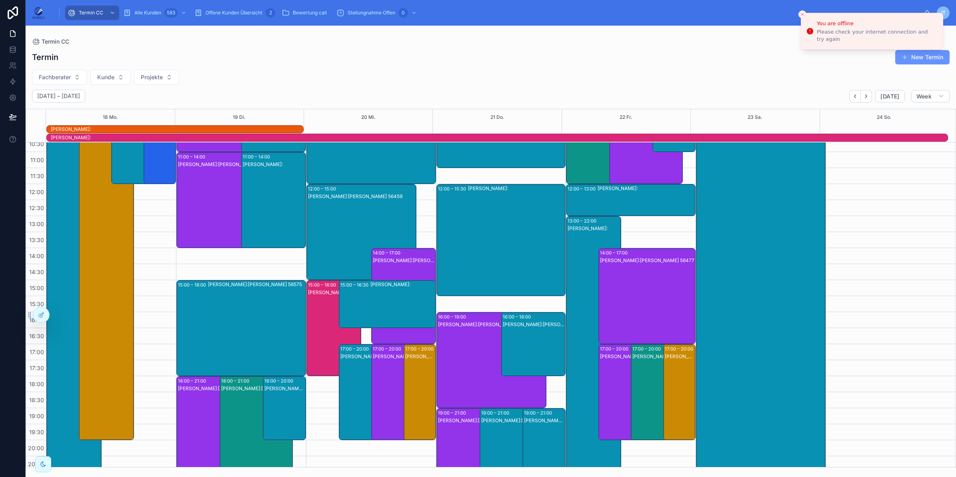
scroll to position [92, 0]
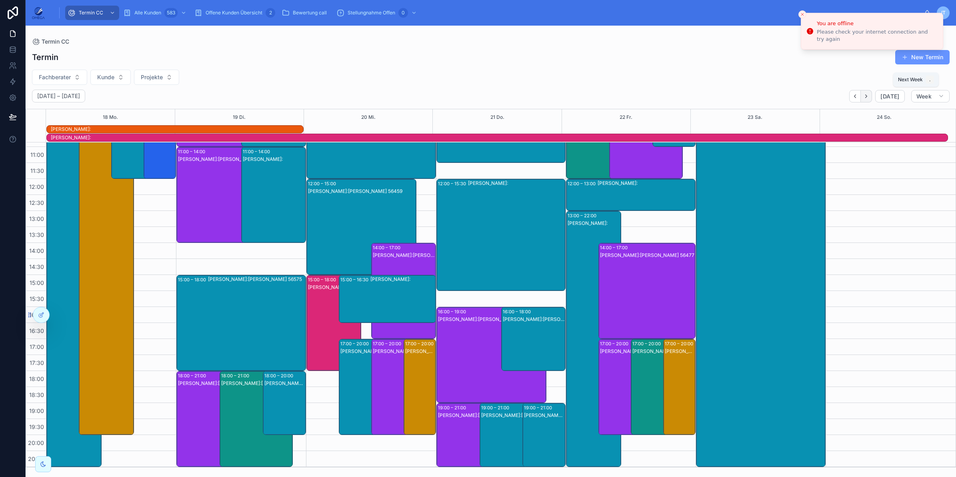
click at [865, 98] on icon "Next" at bounding box center [866, 96] width 6 height 6
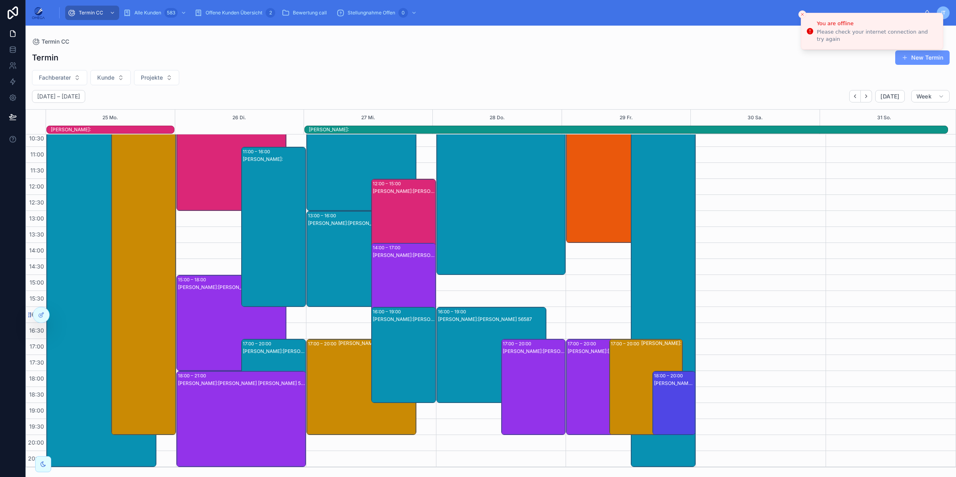
scroll to position [84, 0]
click at [861, 92] on button "Back" at bounding box center [855, 96] width 12 height 12
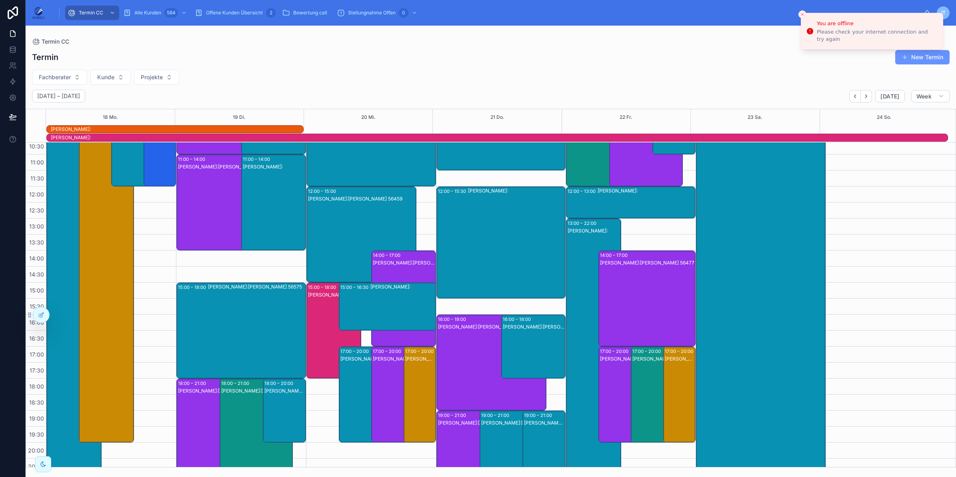
scroll to position [92, 0]
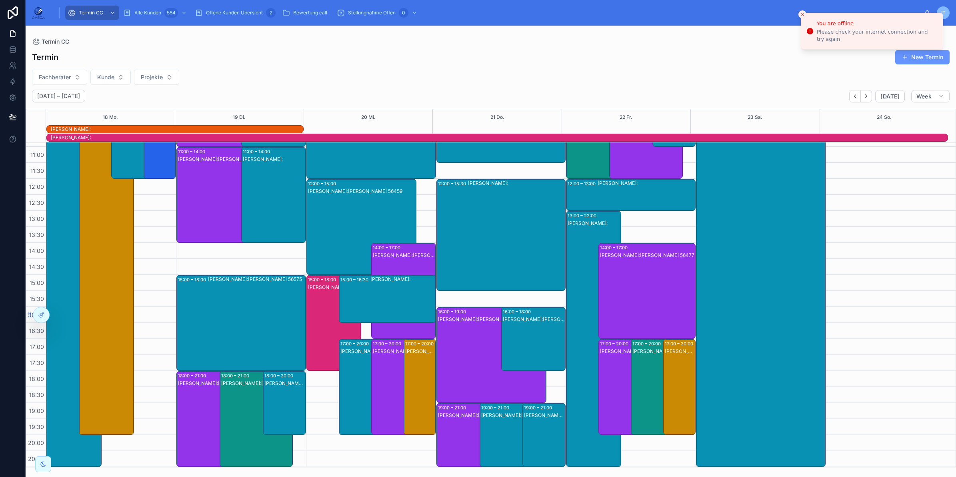
click at [657, 45] on div "Termin New Termin Fachberater Kunde Projekte August 18 – 24 Today Week 18 Mo. 1…" at bounding box center [491, 256] width 930 height 422
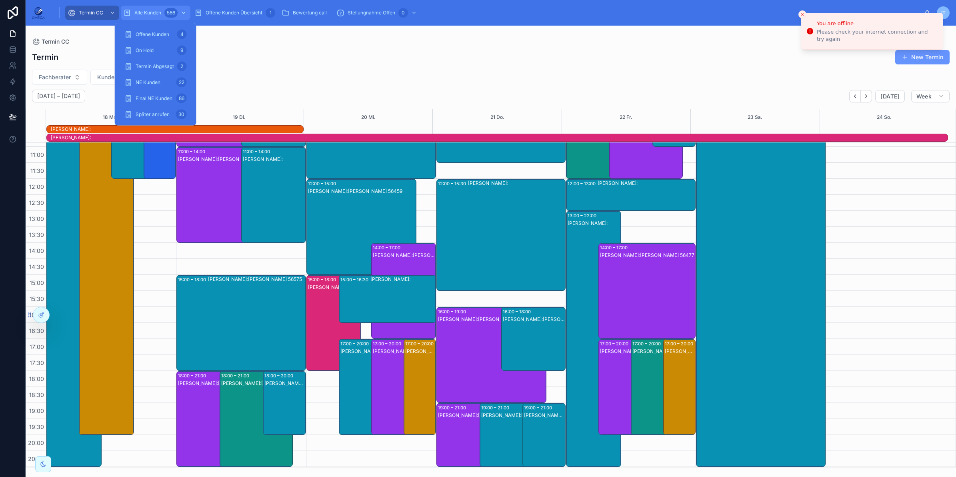
click at [153, 10] on span "Alle Kunden" at bounding box center [147, 13] width 27 height 6
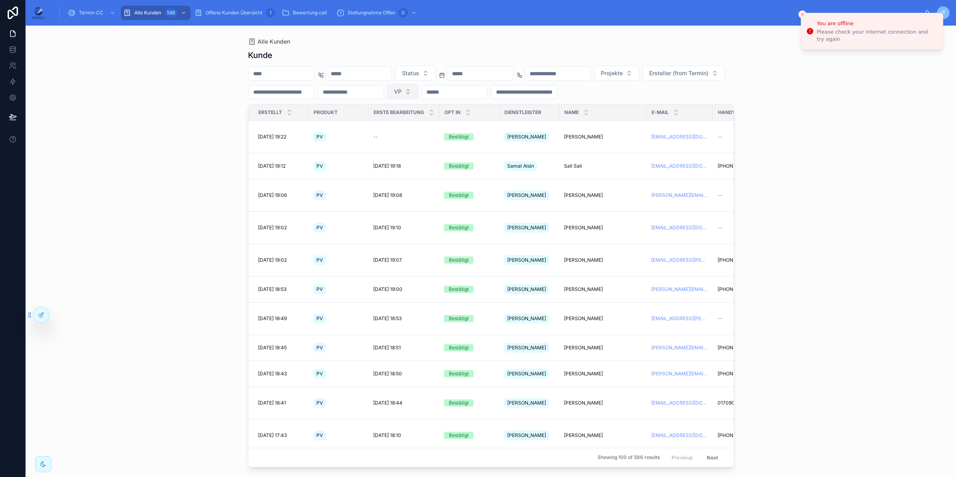
click at [418, 90] on button "VP" at bounding box center [402, 91] width 31 height 15
type input "**"
click at [517, 121] on span "Georgios Fakas" at bounding box center [504, 124] width 46 height 8
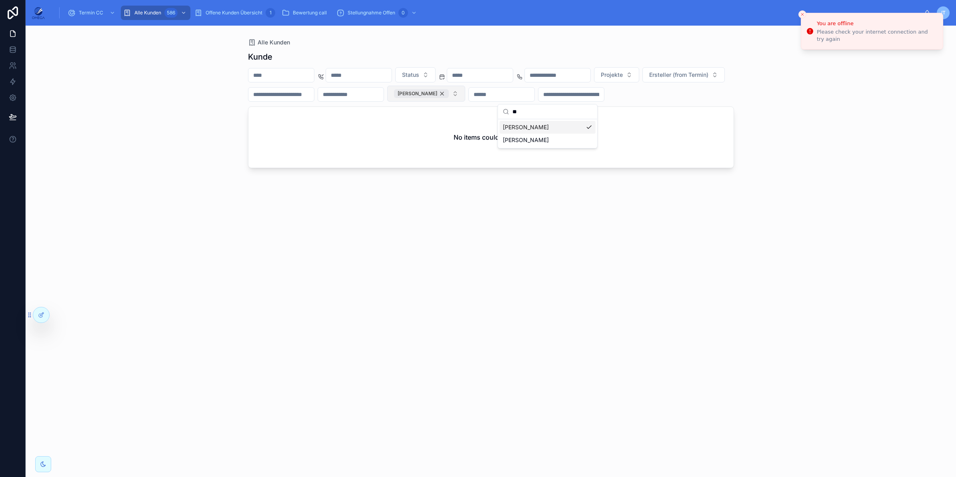
click at [449, 95] on div "Georgios Fakas" at bounding box center [421, 93] width 55 height 9
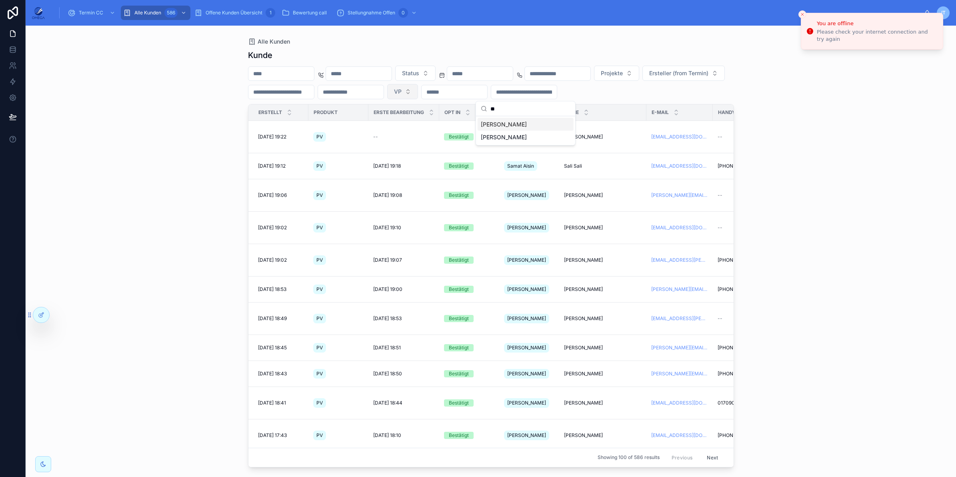
click at [498, 45] on div "Kunde Status Projekte Ersteller (from Termin) VP Erstellt Produkt Erste Bearbei…" at bounding box center [491, 256] width 486 height 422
click at [577, 134] on span "Julia Engler" at bounding box center [583, 137] width 39 height 6
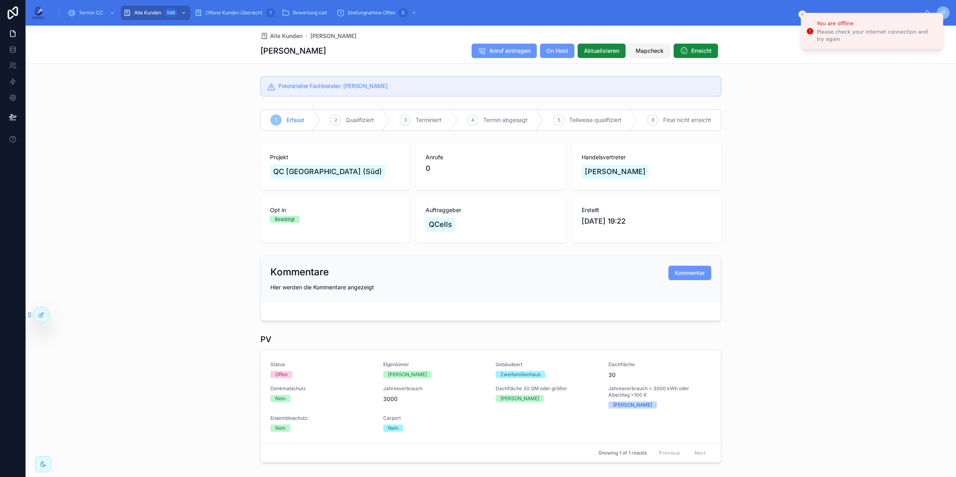
click at [648, 53] on span "Mapcheck" at bounding box center [649, 51] width 28 height 8
click at [802, 13] on icon "Close toast" at bounding box center [802, 14] width 5 height 5
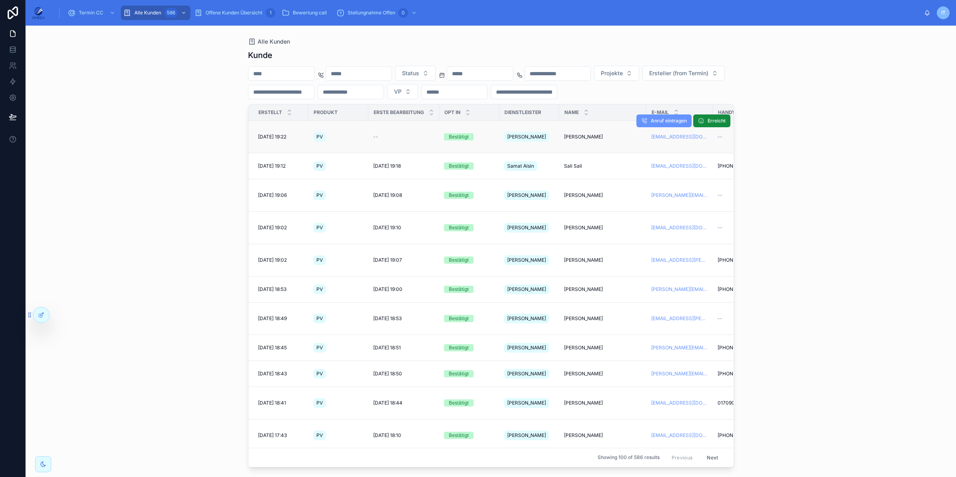
click at [580, 134] on span "Julia Engler" at bounding box center [583, 137] width 39 height 6
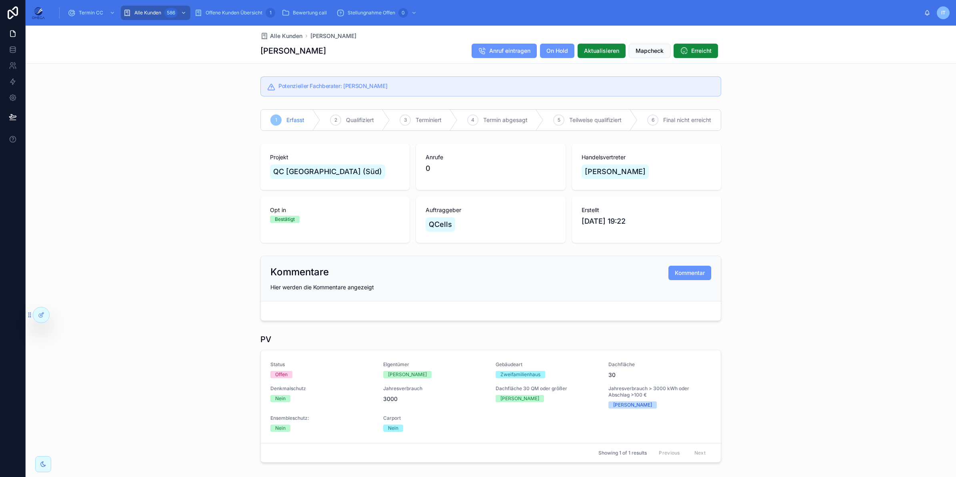
click at [608, 177] on span "[PERSON_NAME]" at bounding box center [615, 171] width 61 height 11
click at [609, 177] on span "[PERSON_NAME]" at bounding box center [615, 171] width 61 height 11
copy span "[PERSON_NAME]"
